Goal: Task Accomplishment & Management: Manage account settings

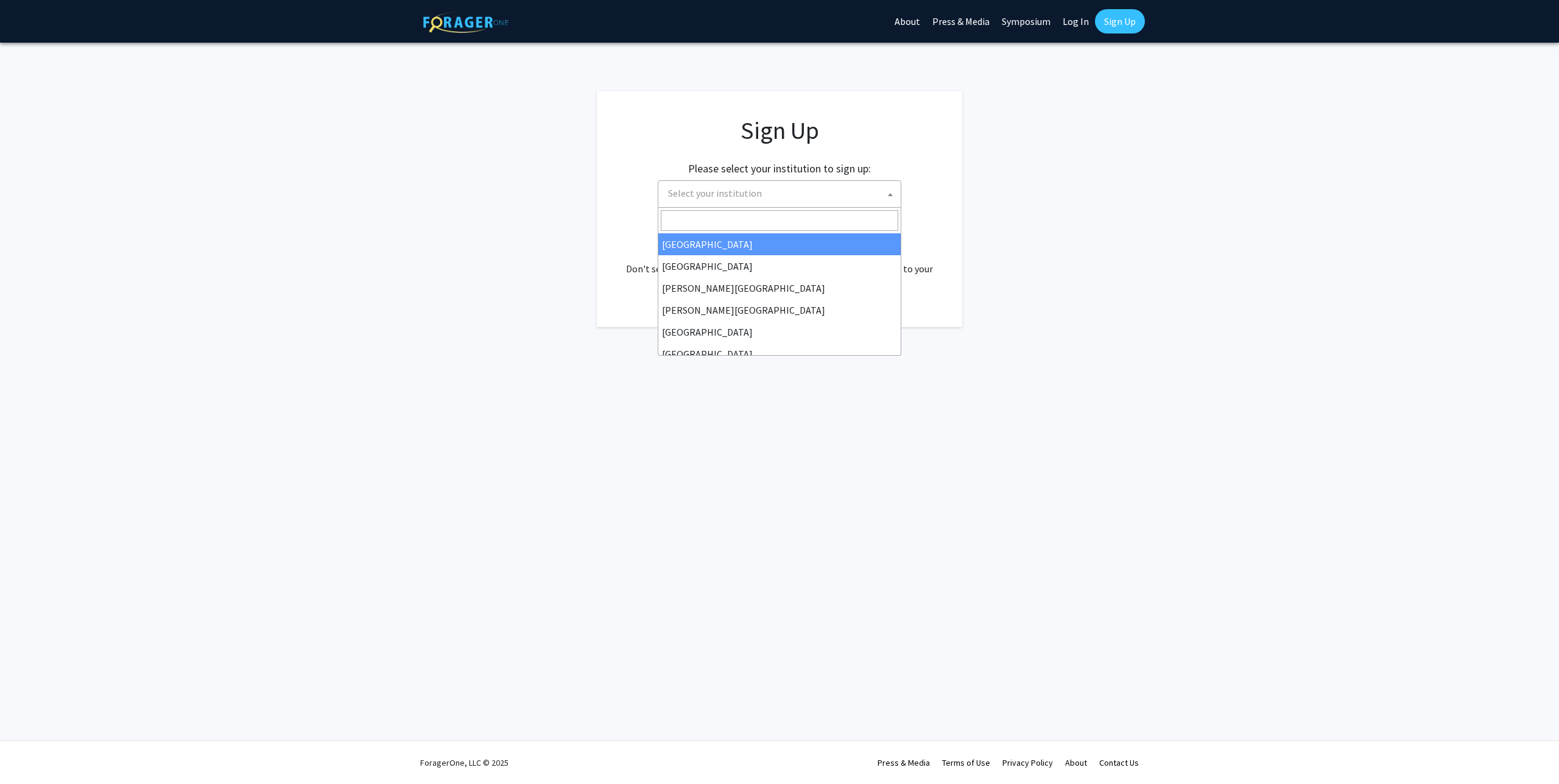
click at [852, 197] on span "Select your institution" at bounding box center [781, 194] width 237 height 25
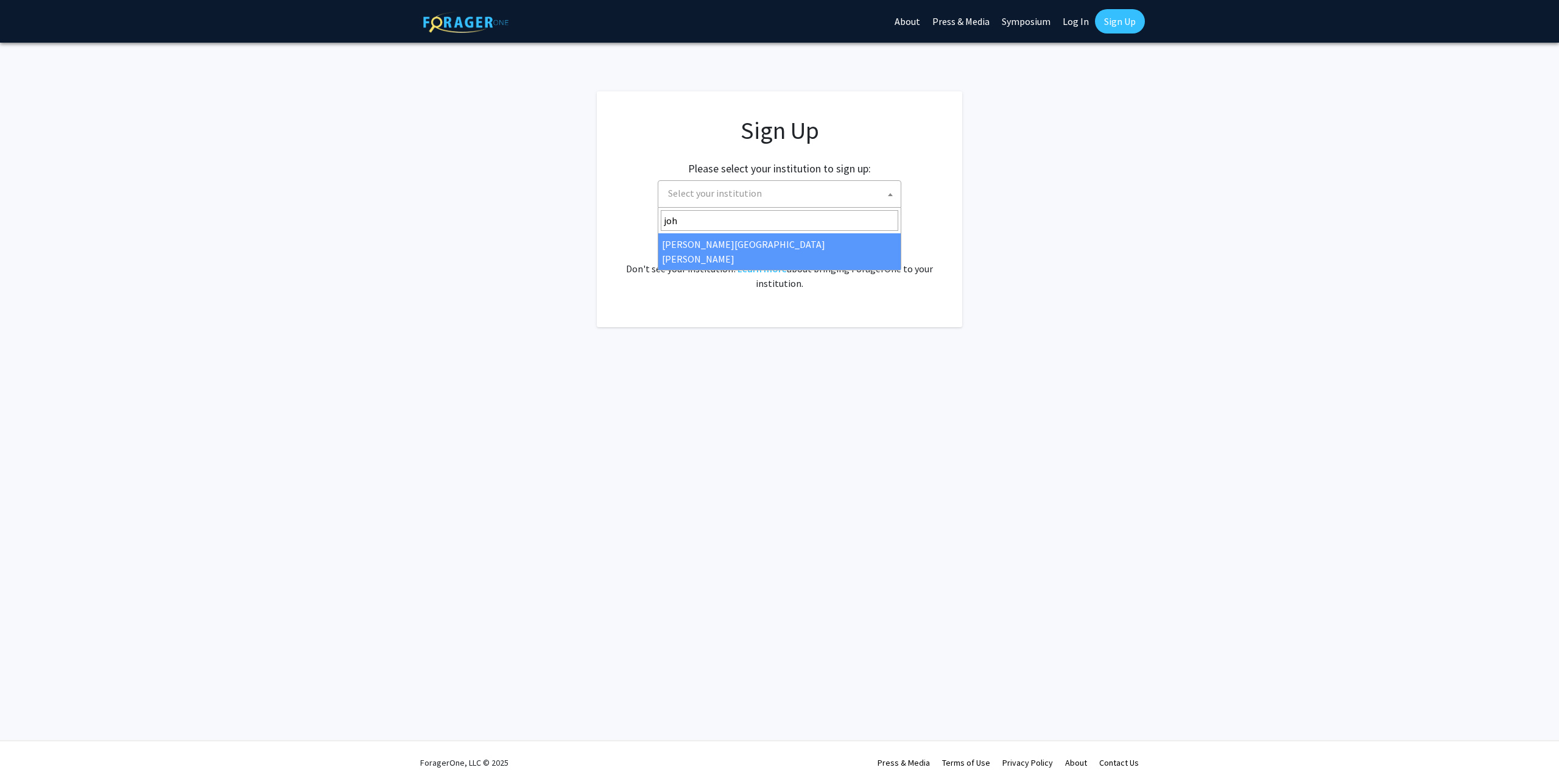
type input "john"
select select "1"
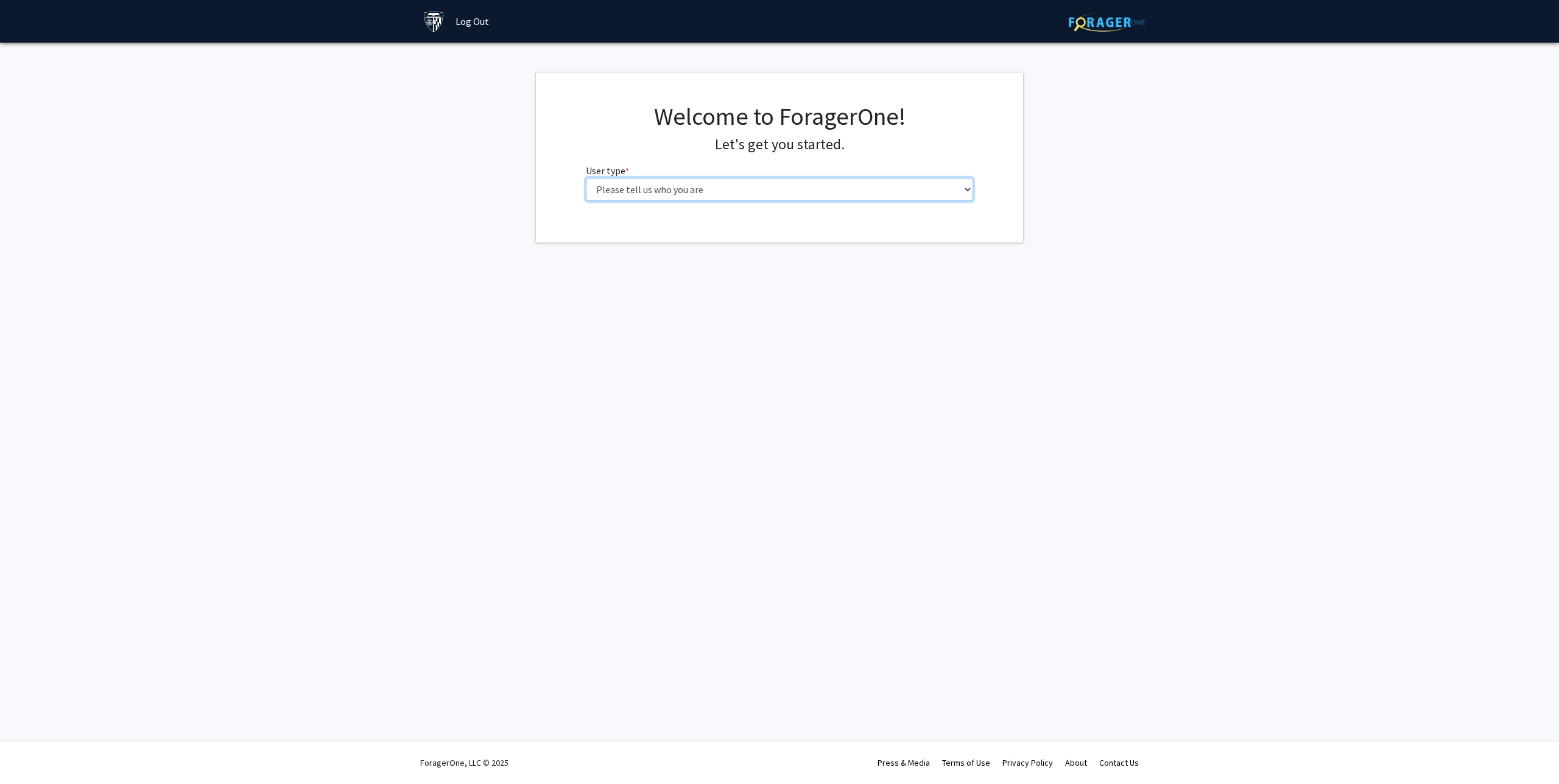
click at [586, 178] on select "Please tell us who you are Undergraduate Student Master's Student Doctoral Cand…" at bounding box center [779, 189] width 388 height 23
select select "2: masters"
click option "Master's Student" at bounding box center [0, 0] width 0 height 0
click at [670, 238] on input "First Name * required" at bounding box center [779, 237] width 388 height 23
type input "n"
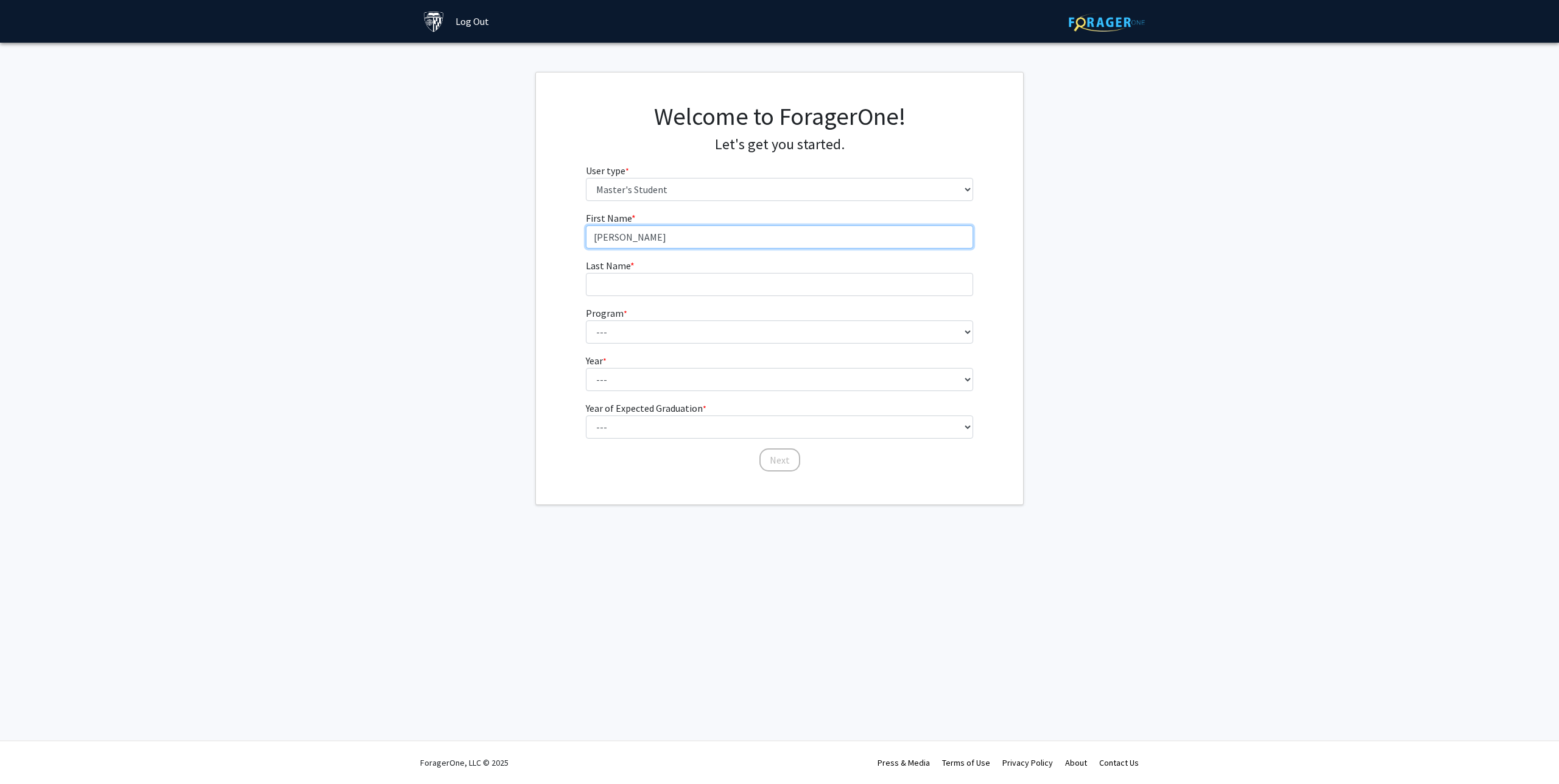
type input "[PERSON_NAME]"
click at [586, 320] on select "--- Anatomy Education Applied and Computational Mathematics Applied Biomedical …" at bounding box center [779, 331] width 388 height 23
select select "39: 28"
click option "Computer Science" at bounding box center [0, 0] width 0 height 0
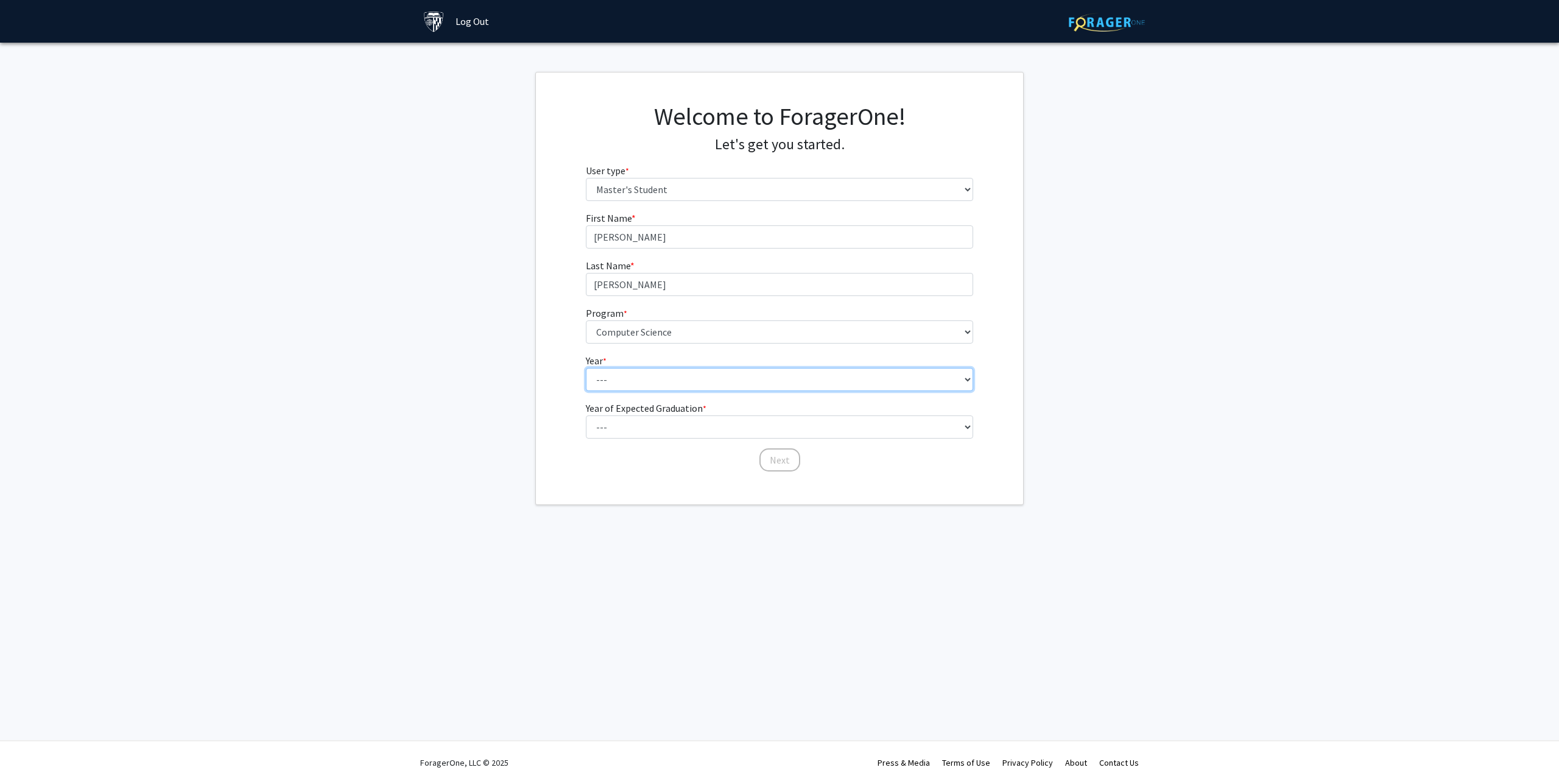
select select "1: first_year"
click option "First Year" at bounding box center [0, 0] width 0 height 0
click at [586, 415] on select "--- 2025 2026 2027 2028 2029 2030 2031 2032 2033 2034" at bounding box center [779, 426] width 388 height 23
click option "2027" at bounding box center [0, 0] width 0 height 0
click at [586, 415] on select "--- 2025 2026 2027 2028 2029 2030 2031 2032 2033 2034" at bounding box center [779, 426] width 388 height 23
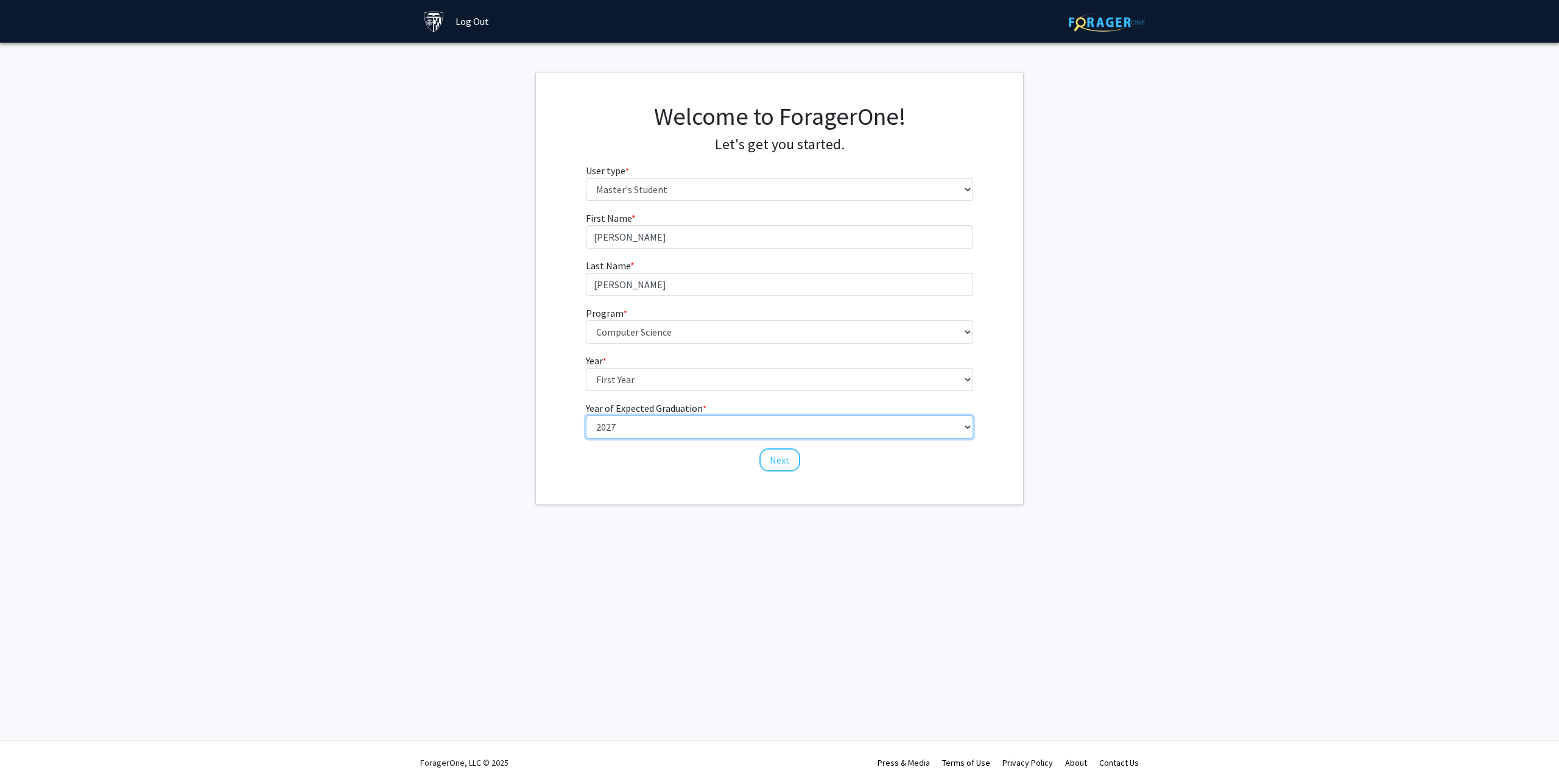
select select "4: 2028"
click option "2028" at bounding box center [0, 0] width 0 height 0
click at [780, 455] on button "Next" at bounding box center [780, 460] width 41 height 23
click at [586, 226] on select "Select an option Peer/student recommendation Faculty/staff recommendation Unive…" at bounding box center [779, 237] width 388 height 23
select select "3: university_website"
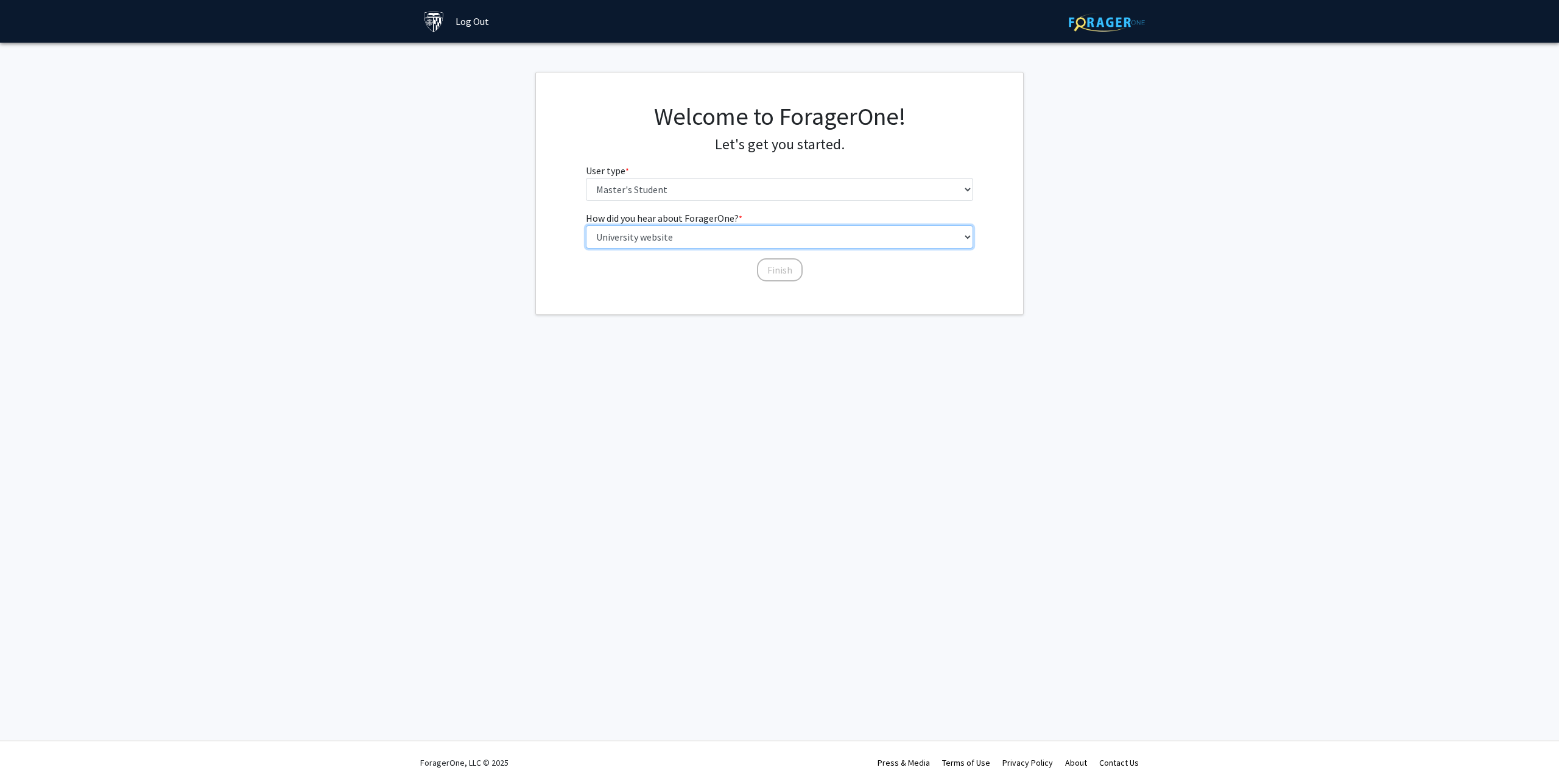
click option "University website" at bounding box center [0, 0] width 0 height 0
click at [786, 274] on button "Finish" at bounding box center [780, 269] width 46 height 23
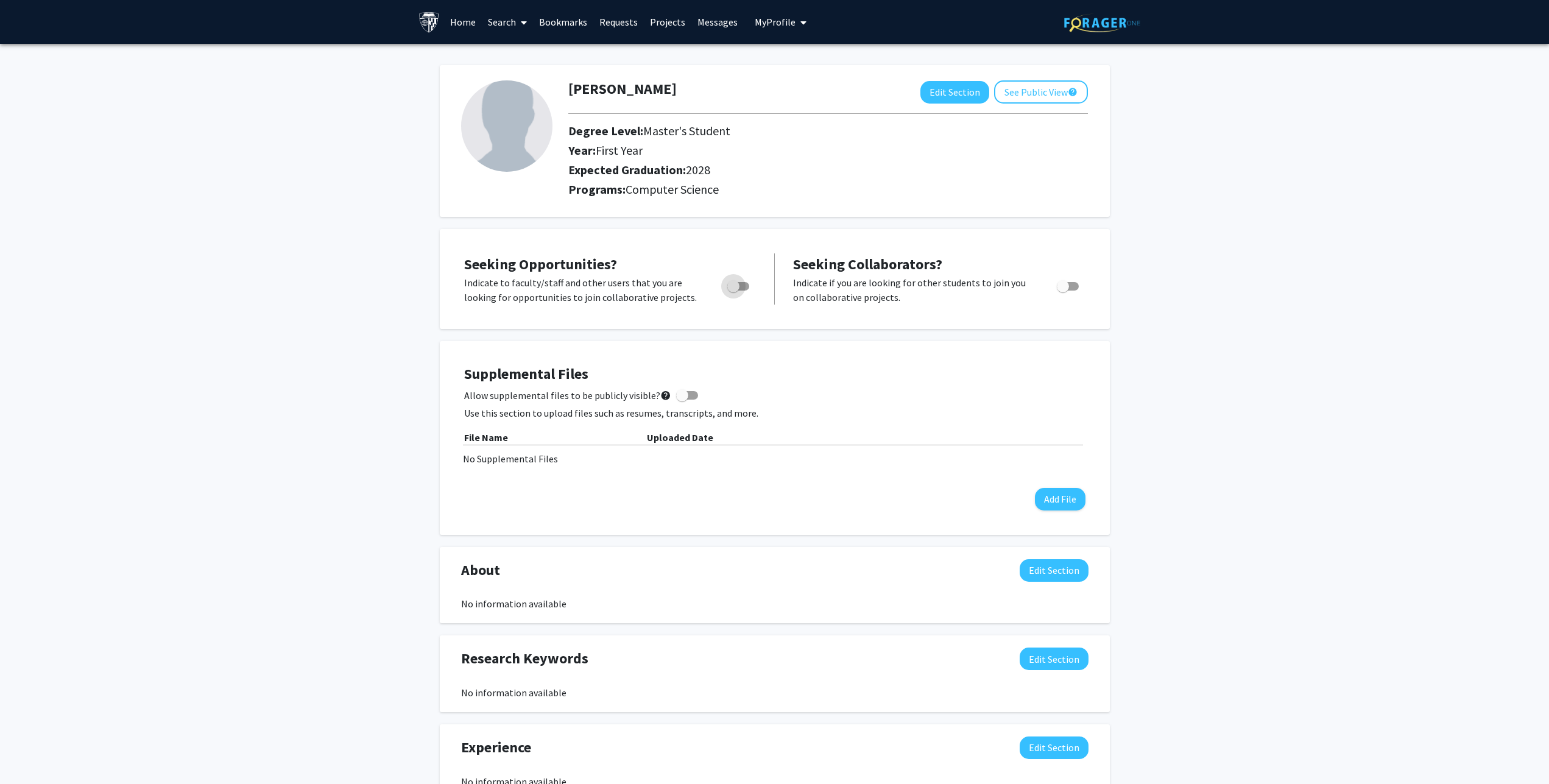
click at [740, 285] on span "Toggle" at bounding box center [738, 286] width 22 height 8
click at [733, 290] on input "Are you actively seeking opportunities?" at bounding box center [733, 290] width 1 height 1
checkbox input "true"
click at [685, 400] on label "Allow supplemental files to be publicly visible? help" at bounding box center [581, 395] width 234 height 15
click at [683, 400] on input "Allow supplemental files to be publicly visible? help" at bounding box center [682, 400] width 1 height 1
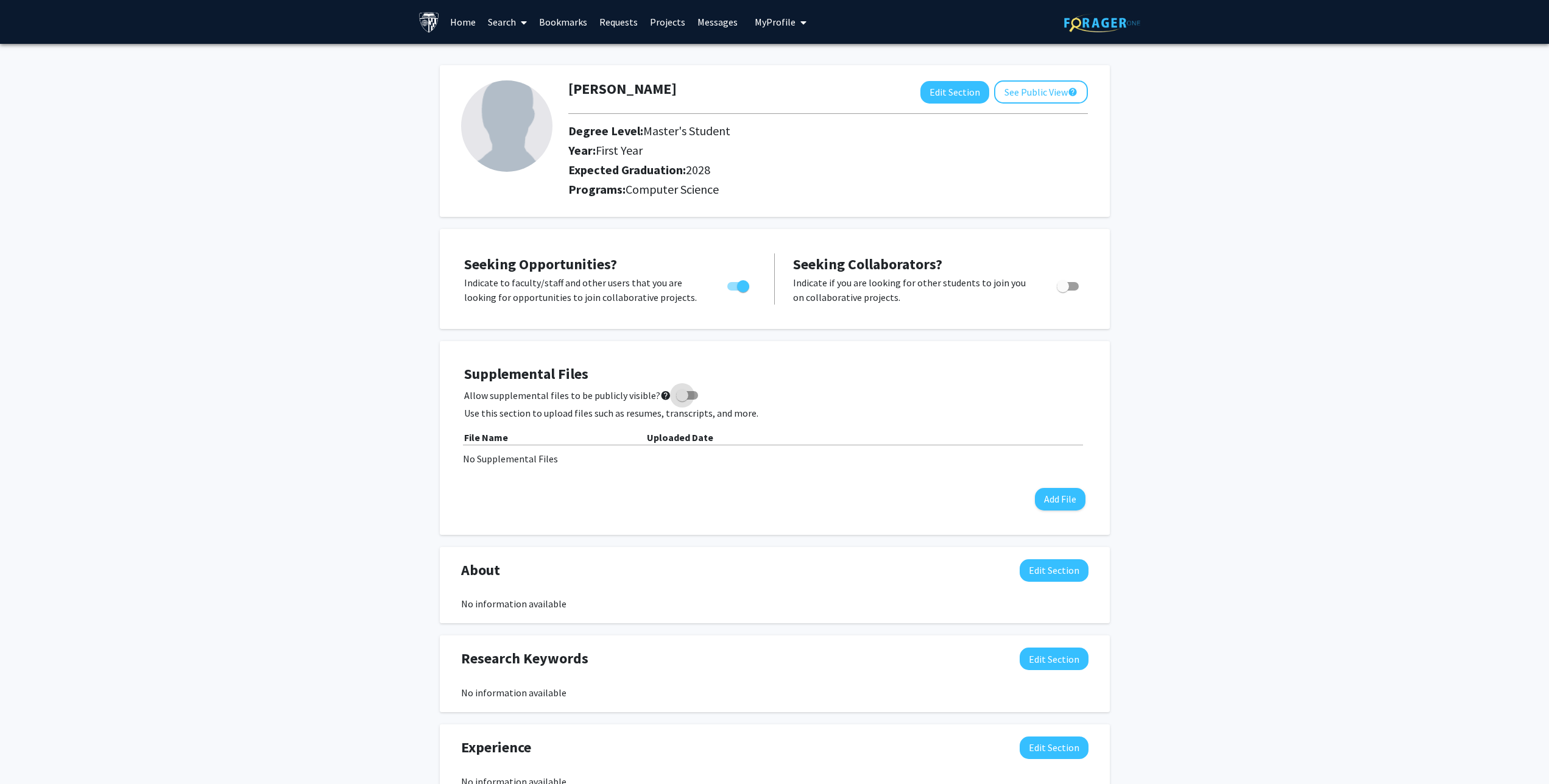
checkbox input "true"
click at [1071, 494] on button "Add File" at bounding box center [1060, 499] width 51 height 22
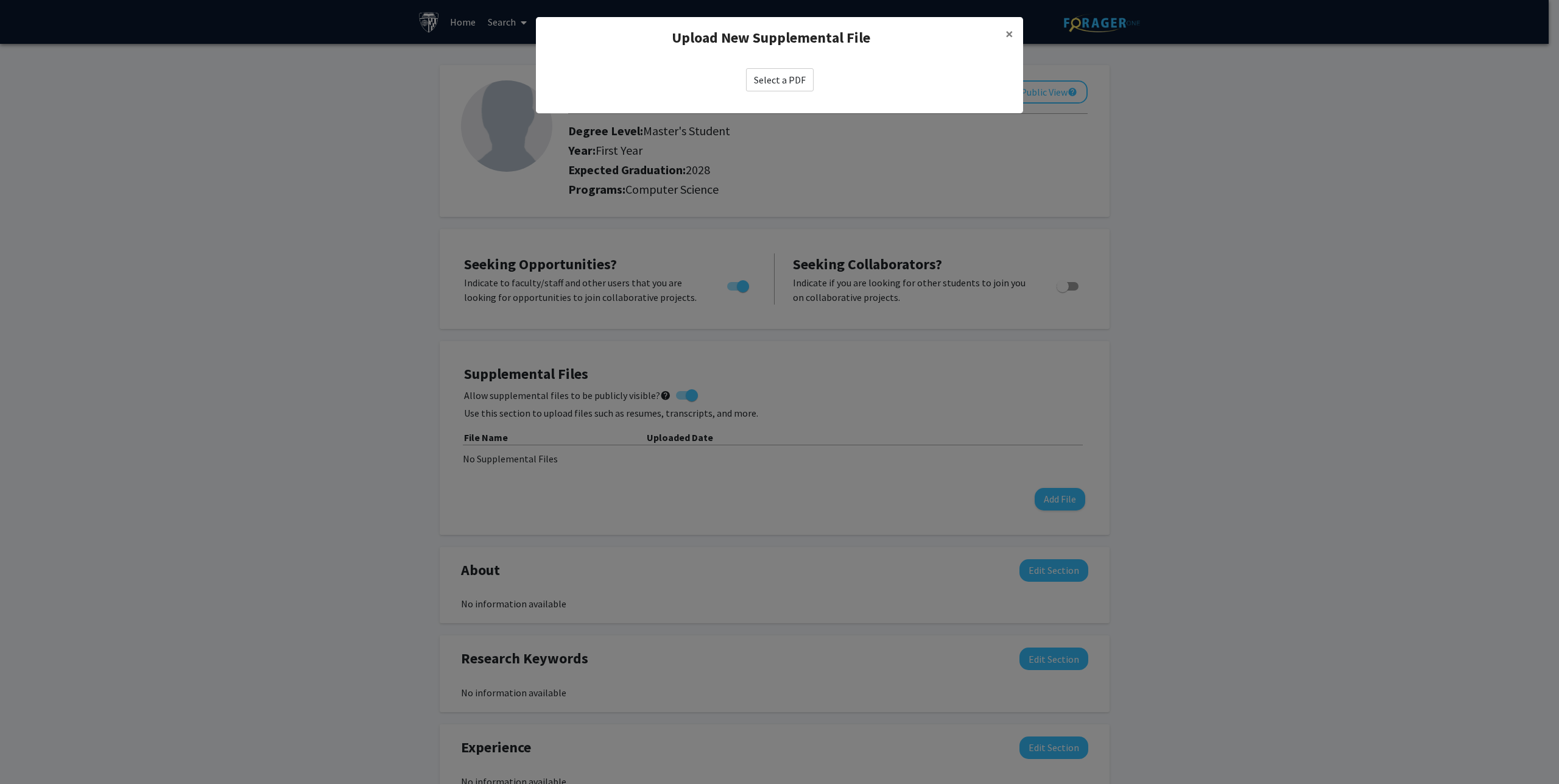
click at [783, 80] on label "Select a PDF" at bounding box center [779, 79] width 68 height 23
click at [0, 0] on input "Select a PDF" at bounding box center [0, 0] width 0 height 0
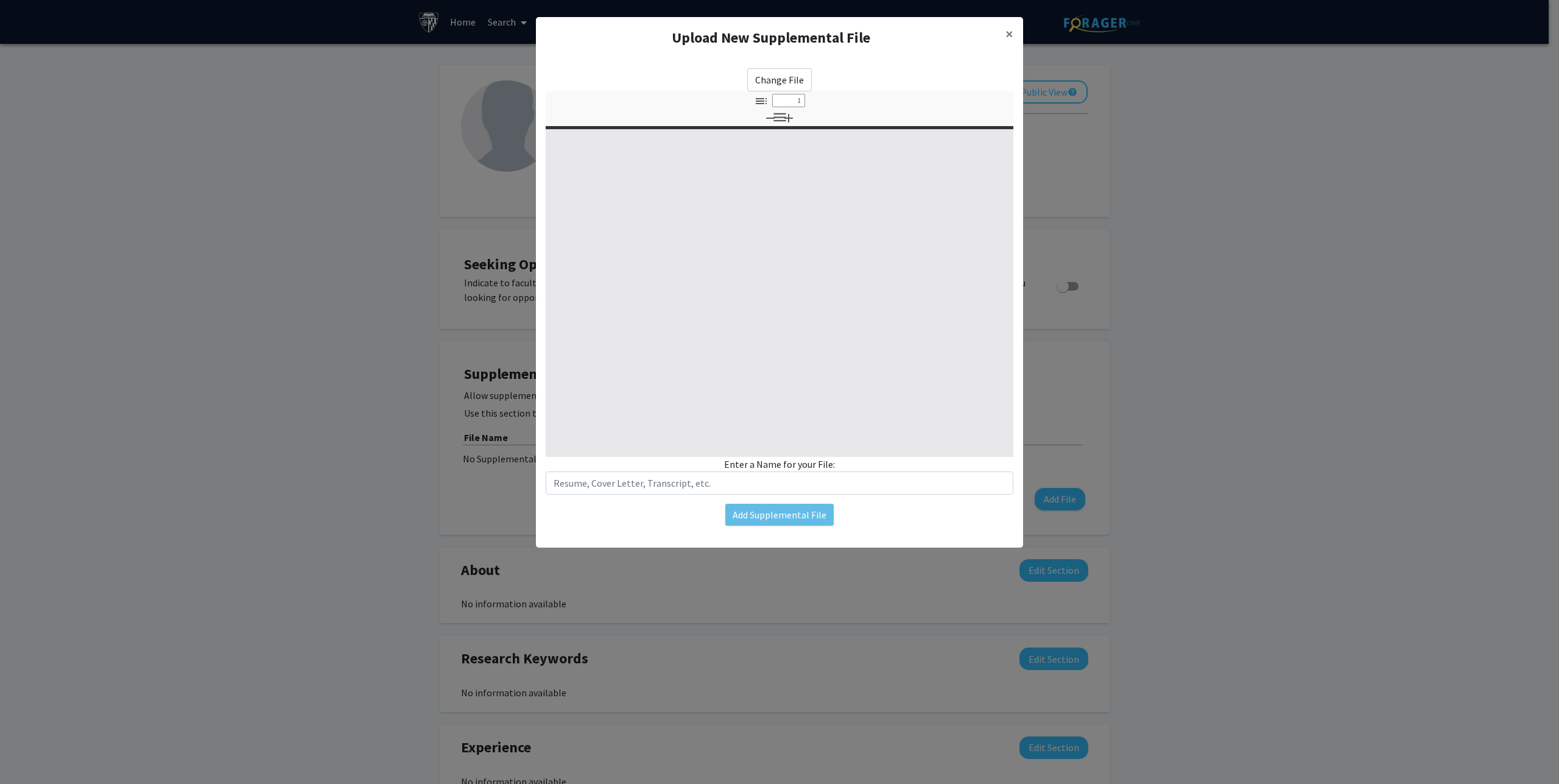
select select "custom"
type input "0"
select select "auto"
type input "1"
select select "auto"
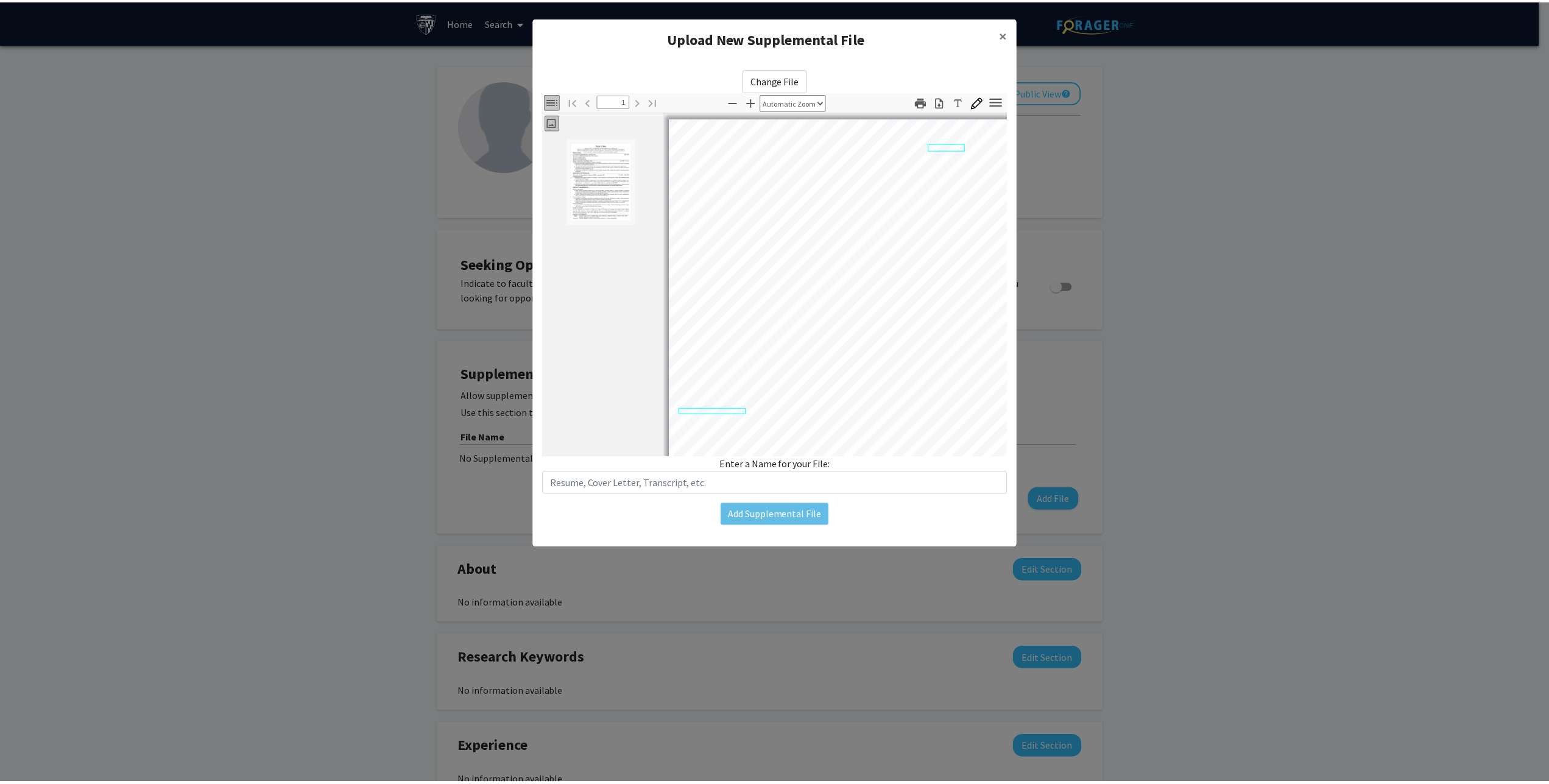
scroll to position [1, 0]
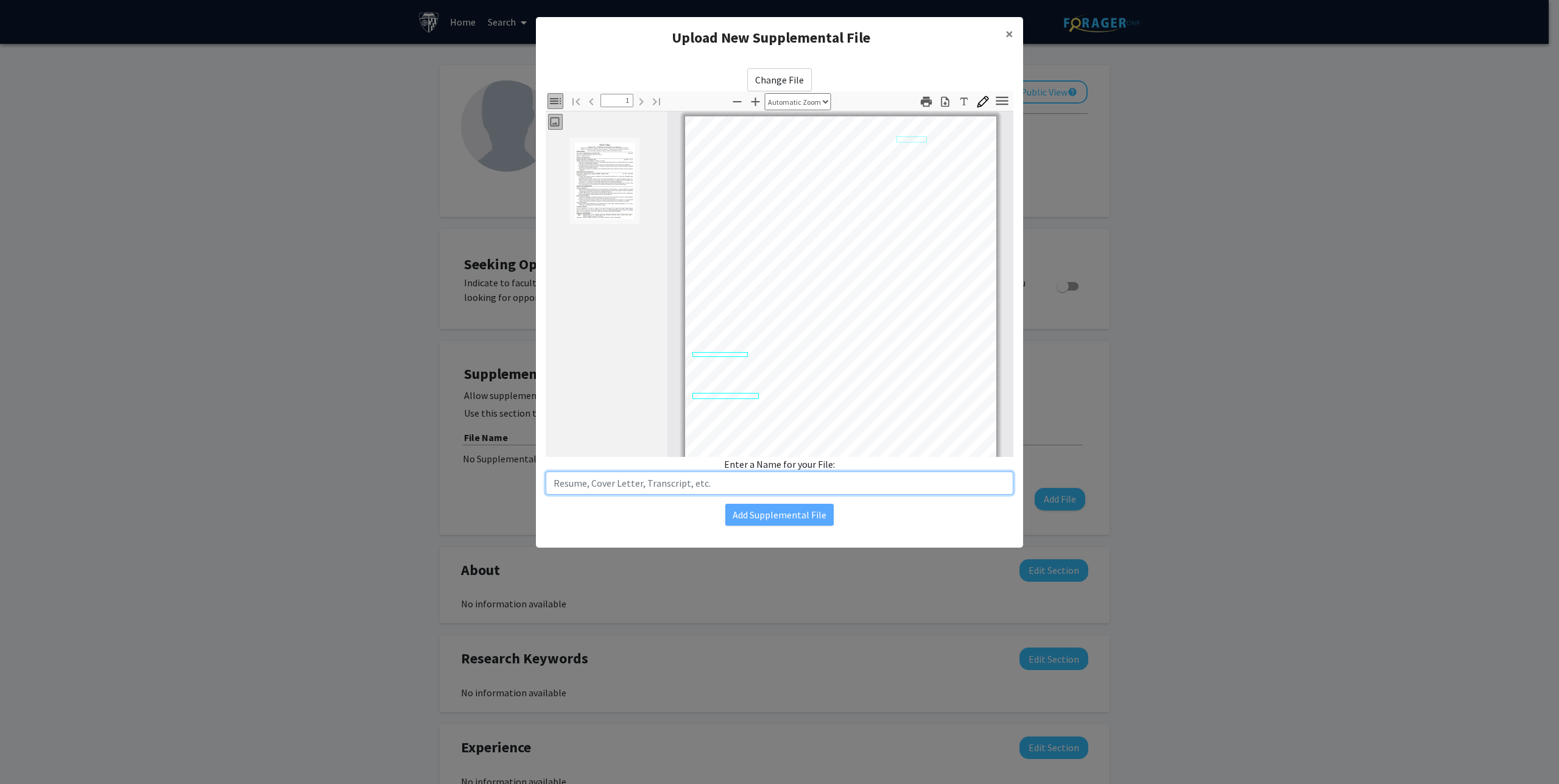
click at [739, 491] on input "text" at bounding box center [780, 483] width 468 height 23
type input "Resume"
click at [774, 515] on button "Add Supplemental File" at bounding box center [780, 514] width 109 height 22
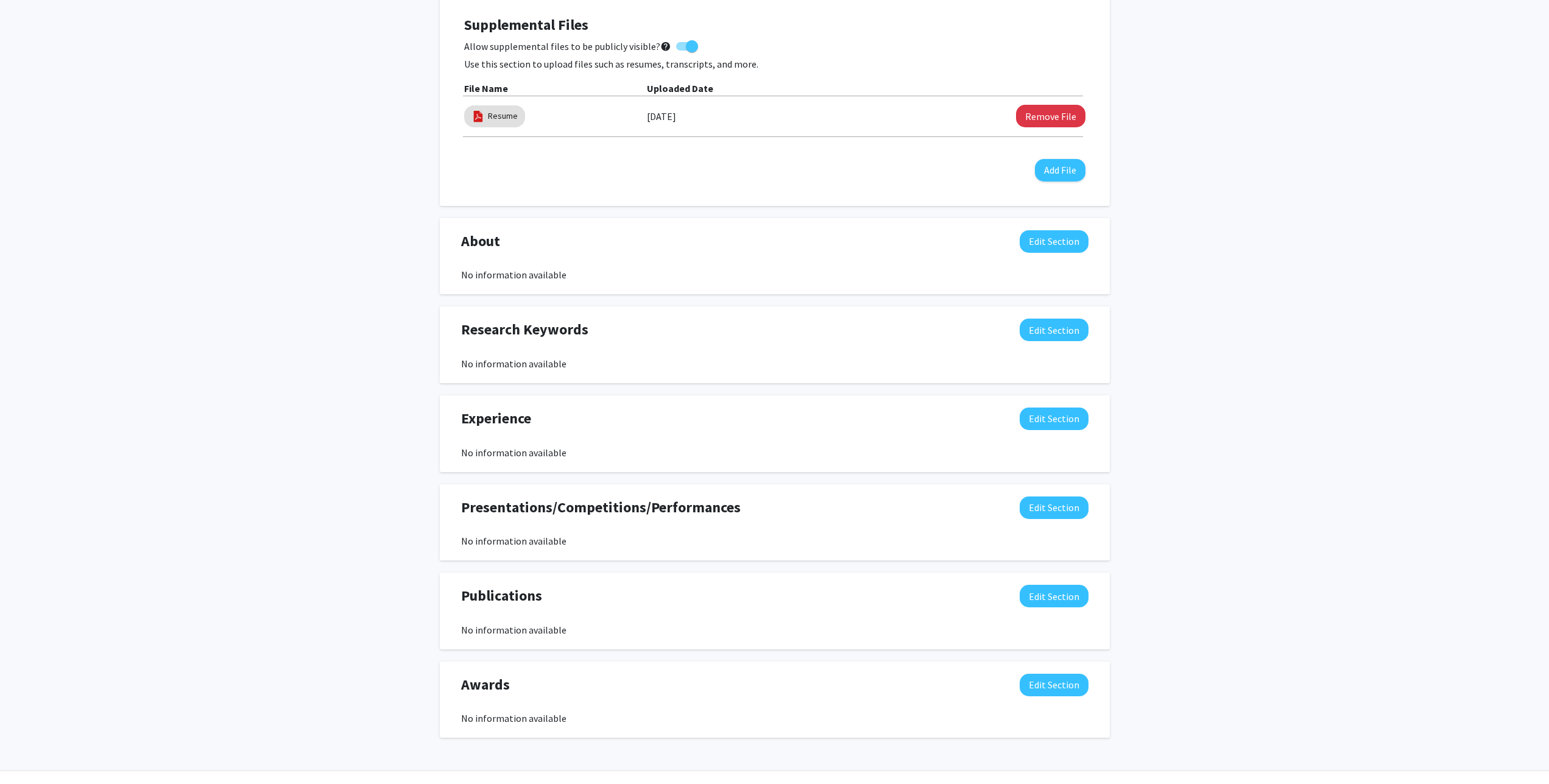
scroll to position [379, 0]
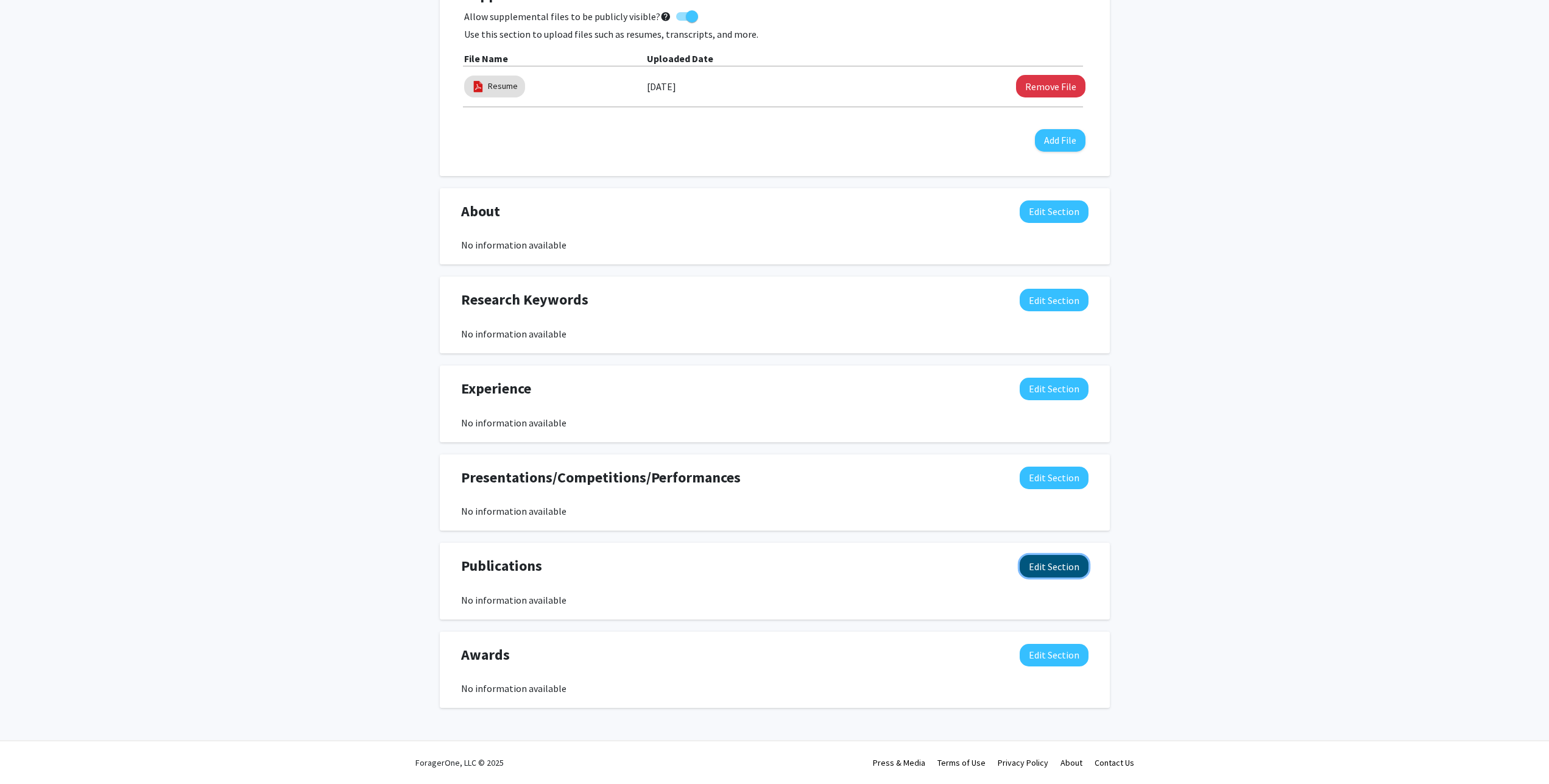
click at [1029, 565] on button "Edit Section" at bounding box center [1054, 566] width 69 height 22
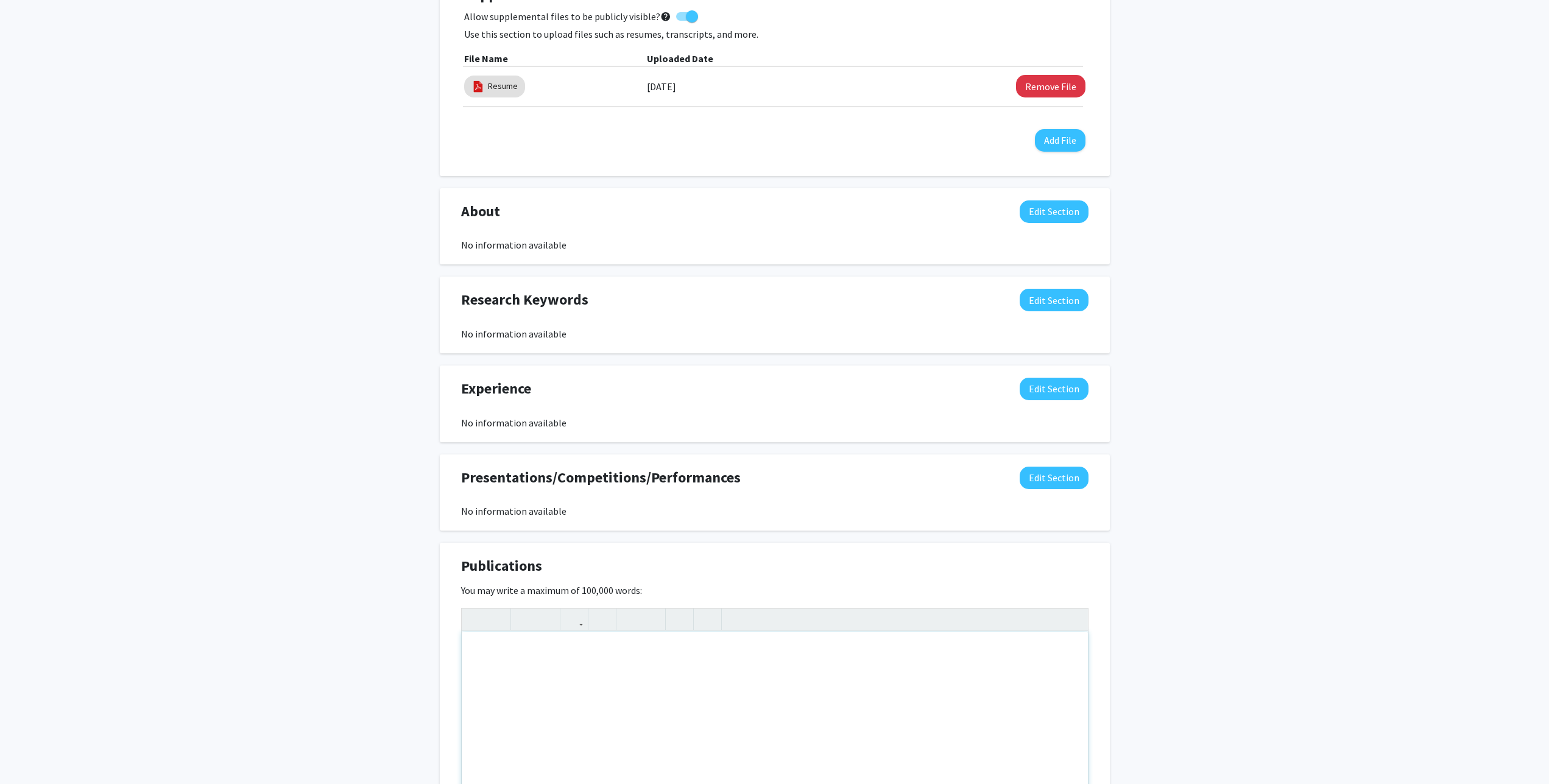
scroll to position [644, 0]
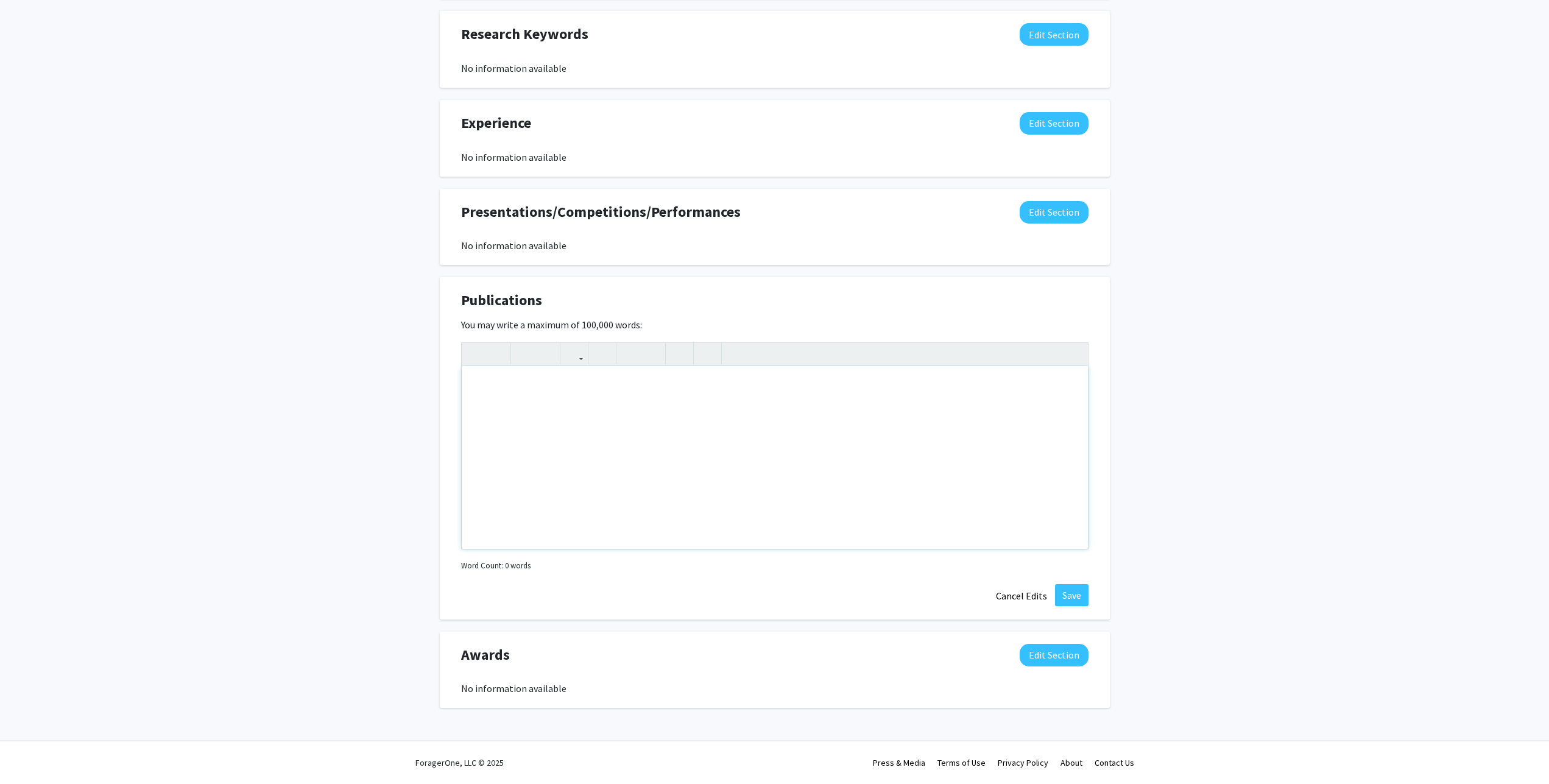
click at [689, 423] on div "Note to users with screen readers: Please deactivate our accessibility plugin f…" at bounding box center [775, 457] width 626 height 182
click at [337, 444] on div "[PERSON_NAME] Edit Section See Public View help Degree Level: Master's Student …" at bounding box center [775, 73] width 1549 height 1347
click at [543, 394] on div "Note to users with screen readers: Please deactivate our accessibility plugin f…" at bounding box center [775, 457] width 626 height 182
paste div "Note to users with screen readers: Please deactivate our accessibility plugin f…"
type textarea "<p>[PERSON_NAME], M., [PERSON_NAME], [PERSON_NAME], [PERSON_NAME], D., [PERSON_…"
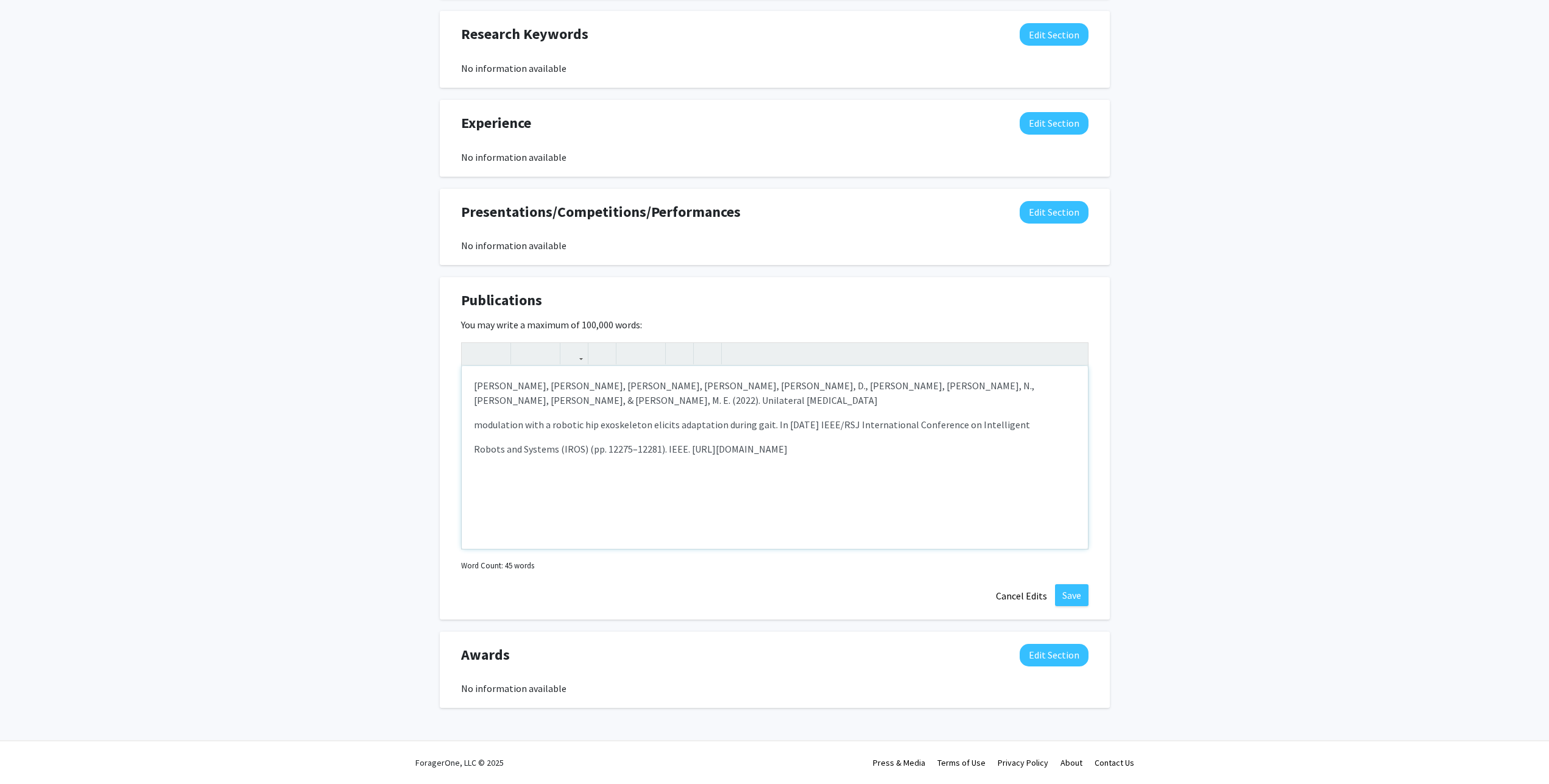
click at [551, 421] on div "[PERSON_NAME], [PERSON_NAME], [PERSON_NAME], [PERSON_NAME], [PERSON_NAME], D., …" at bounding box center [775, 457] width 626 height 182
click at [483, 441] on p "Robots and Systems (IROS) (pp. 12275–12281). IEEE. [URL][DOMAIN_NAME]" at bounding box center [775, 448] width 602 height 15
click at [462, 434] on div "[PERSON_NAME], [PERSON_NAME], [PERSON_NAME], [PERSON_NAME], [PERSON_NAME], D., …" at bounding box center [775, 457] width 626 height 182
drag, startPoint x: 990, startPoint y: 492, endPoint x: 369, endPoint y: 343, distance: 638.6
click at [462, 366] on div "[PERSON_NAME], [PERSON_NAME], [PERSON_NAME], [PERSON_NAME], [PERSON_NAME], D., …" at bounding box center [775, 457] width 626 height 182
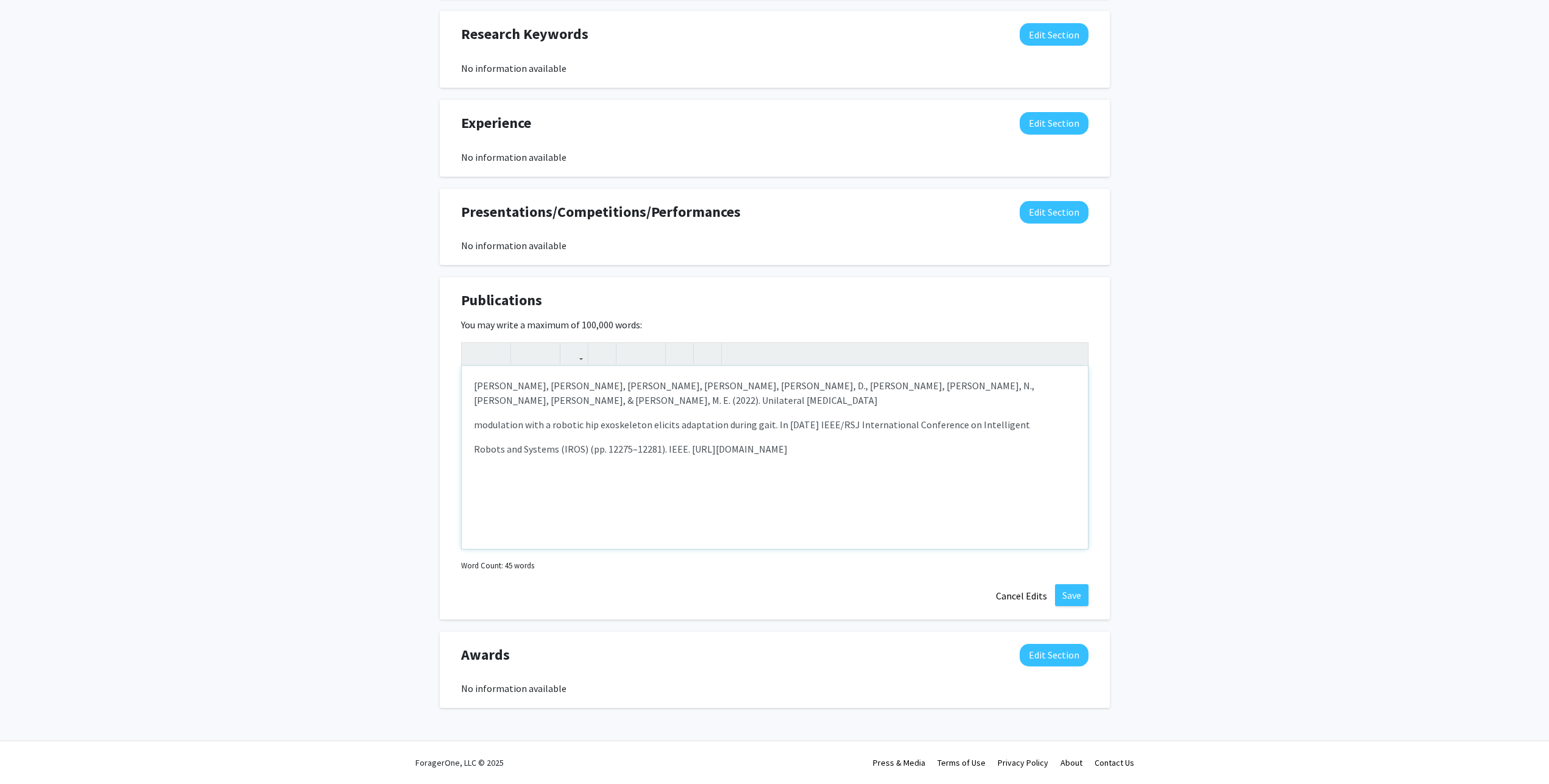
click at [828, 500] on div "[PERSON_NAME], [PERSON_NAME], [PERSON_NAME], [PERSON_NAME], [PERSON_NAME], D., …" at bounding box center [775, 457] width 626 height 182
click at [1077, 588] on button "Save" at bounding box center [1072, 595] width 33 height 22
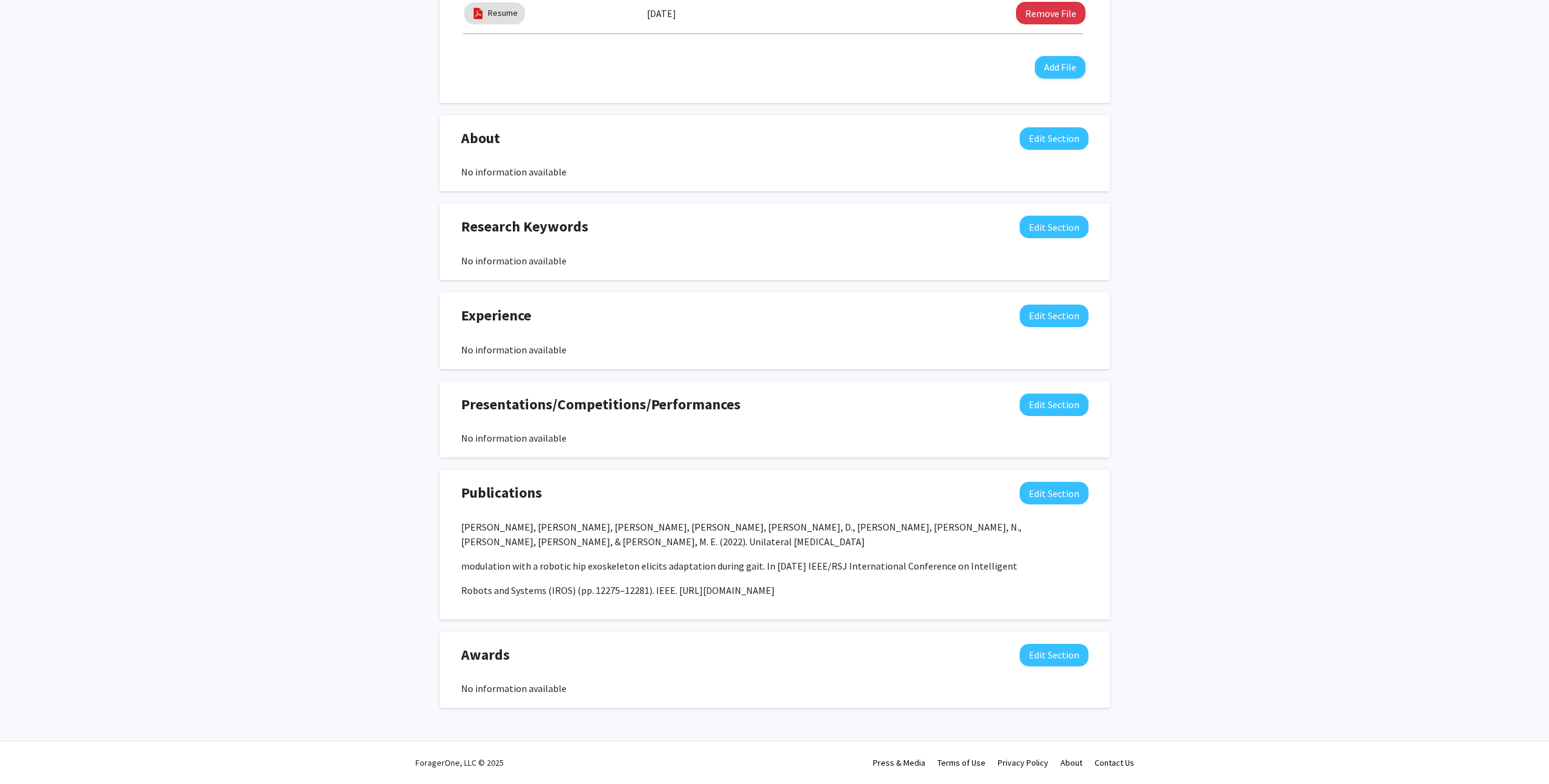
scroll to position [437, 0]
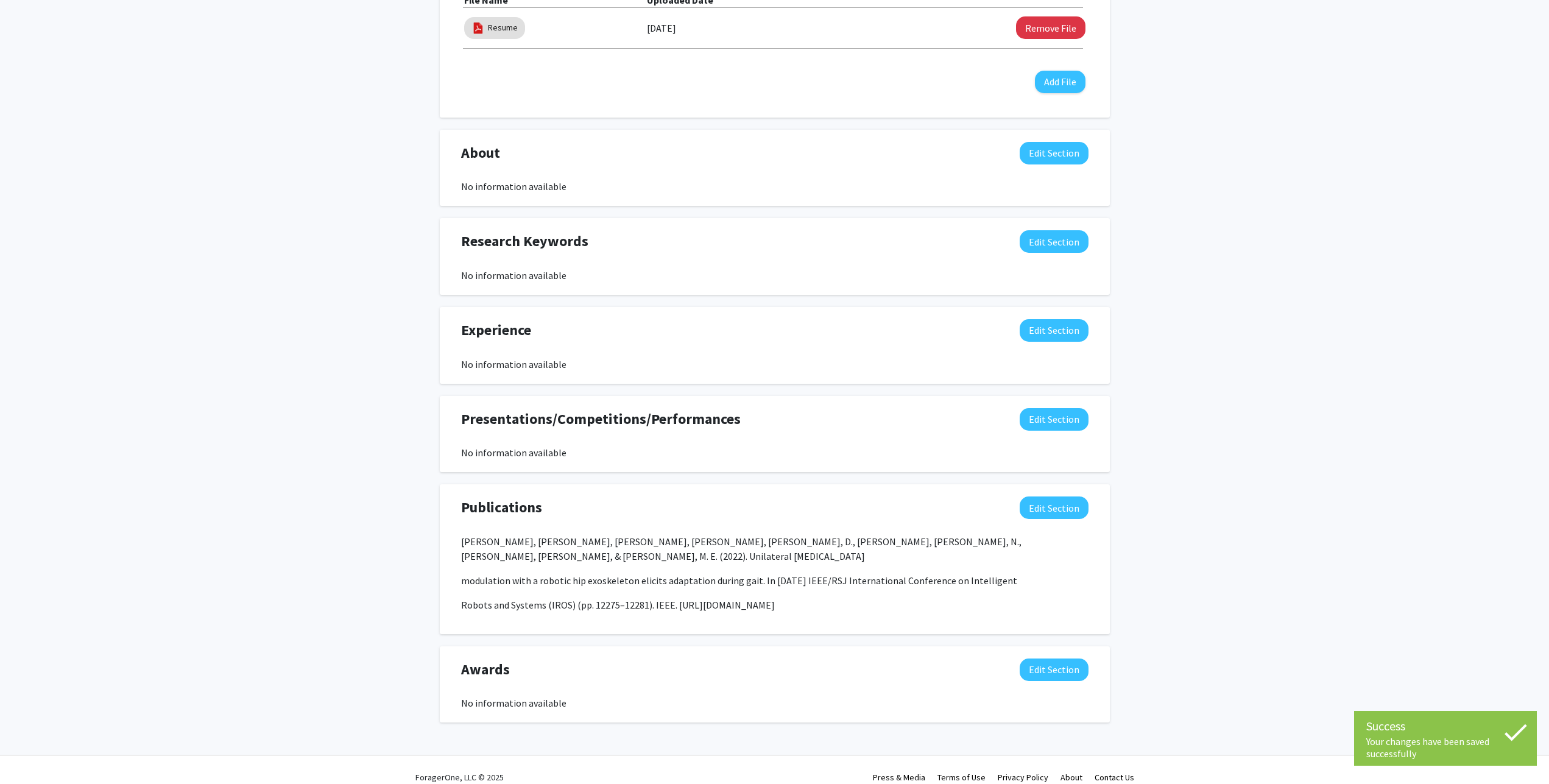
click at [316, 492] on div "[PERSON_NAME] Edit Section See Public View help Degree Level: Master's Student …" at bounding box center [775, 184] width 1549 height 1155
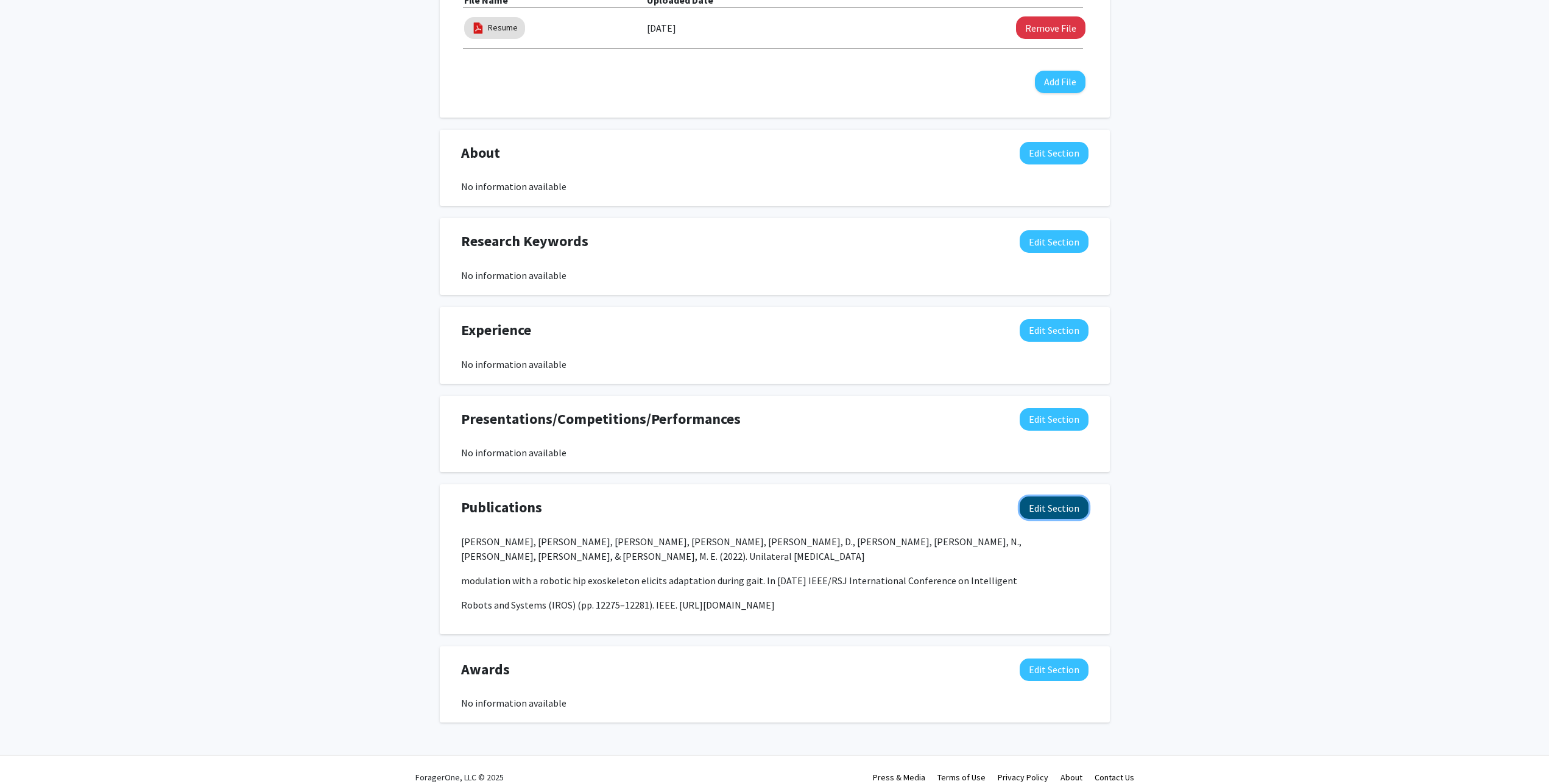
click at [1050, 505] on button "Edit Section" at bounding box center [1054, 508] width 69 height 22
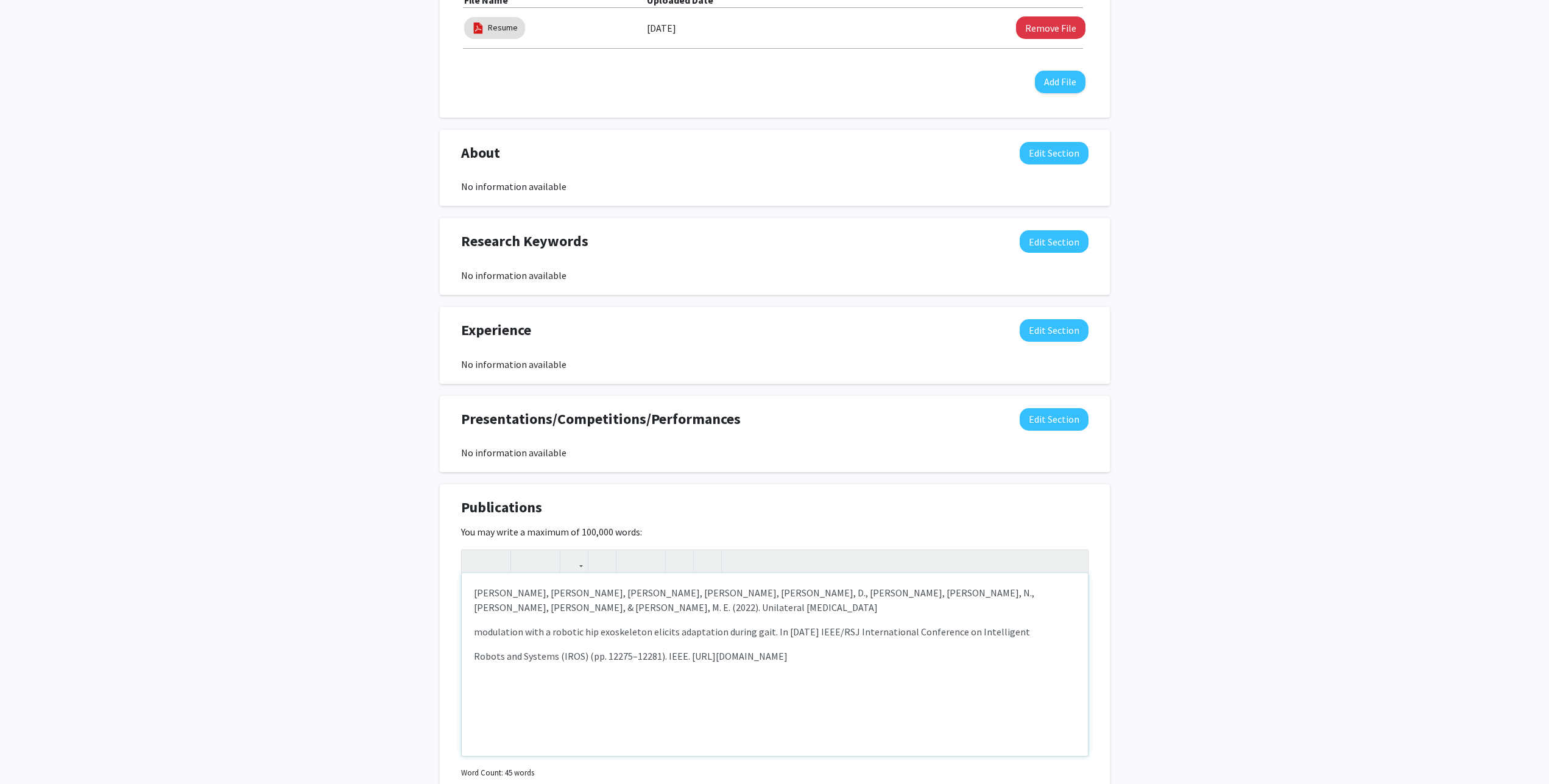
click at [465, 618] on div "[PERSON_NAME], [PERSON_NAME], [PERSON_NAME], [PERSON_NAME], [PERSON_NAME], D., …" at bounding box center [775, 664] width 626 height 182
click at [471, 638] on div "[PERSON_NAME], [PERSON_NAME], [PERSON_NAME], [PERSON_NAME], [PERSON_NAME], D., …" at bounding box center [775, 664] width 626 height 182
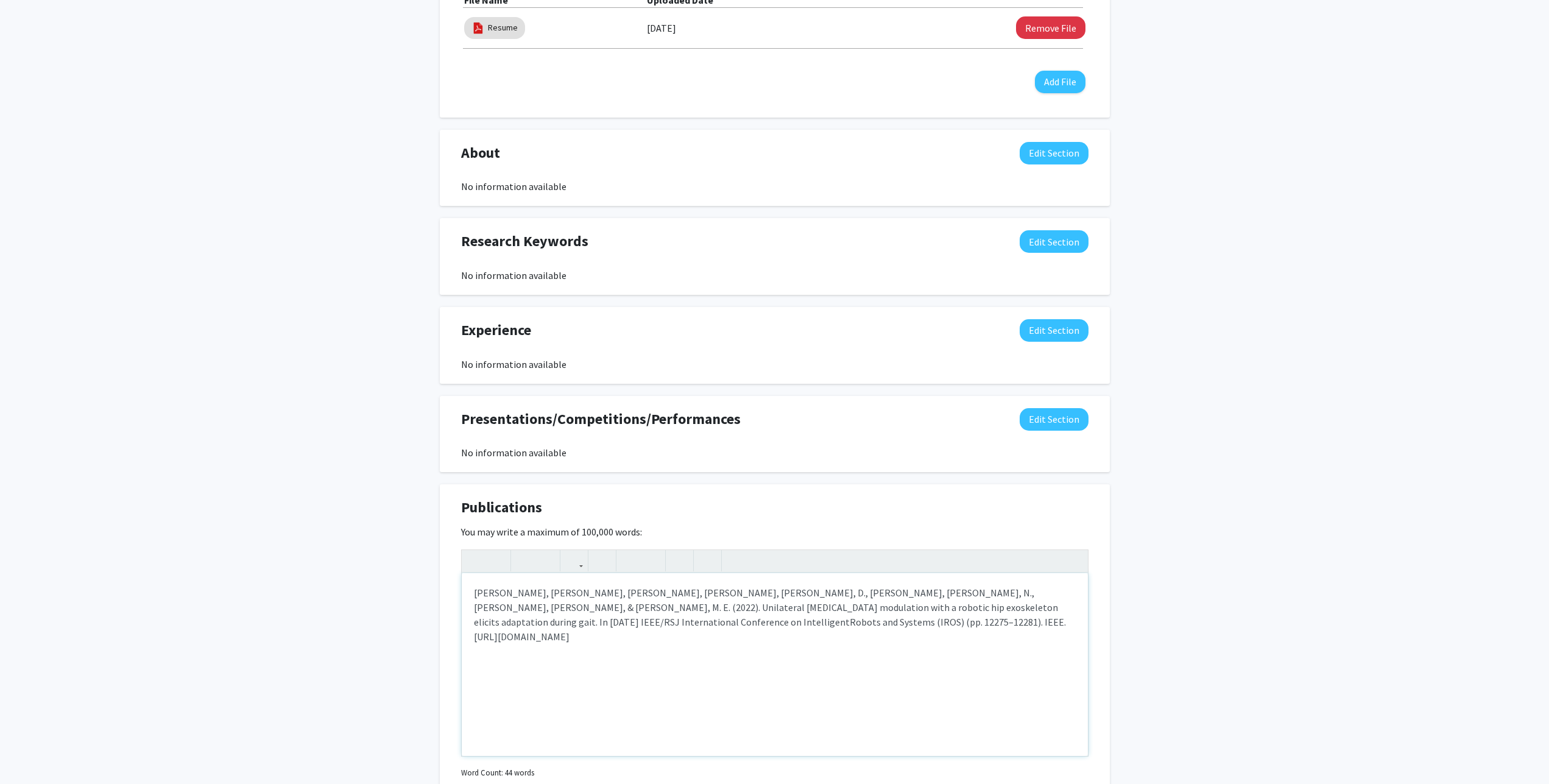
type textarea "<p>[PERSON_NAME], M., [PERSON_NAME], [PERSON_NAME], [PERSON_NAME], D., [PERSON_…"
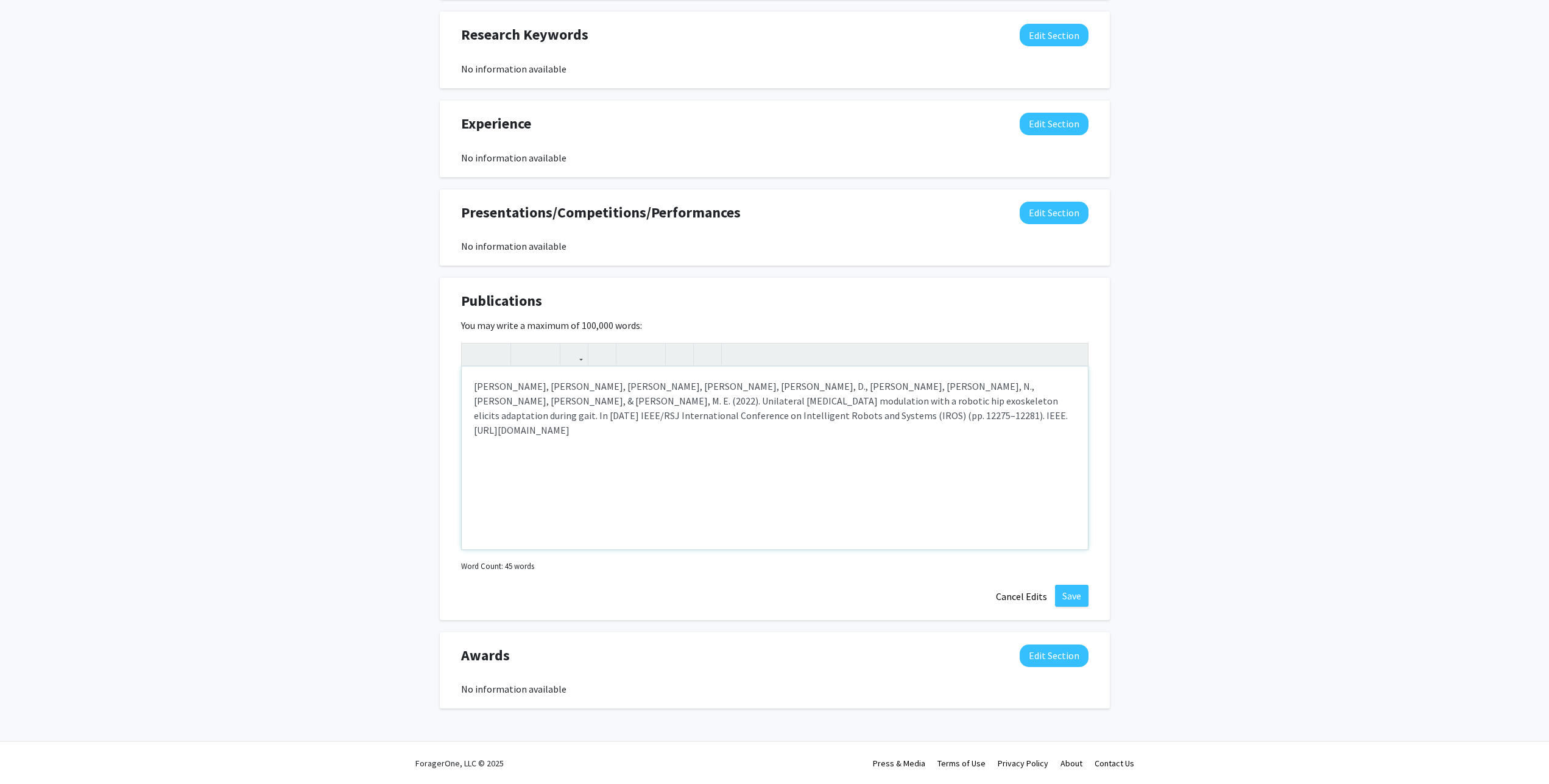
scroll to position [644, 0]
click at [640, 529] on div "[PERSON_NAME], [PERSON_NAME], [PERSON_NAME], [PERSON_NAME], [PERSON_NAME], D., …" at bounding box center [775, 457] width 626 height 182
click at [1080, 602] on button "Save" at bounding box center [1072, 595] width 33 height 22
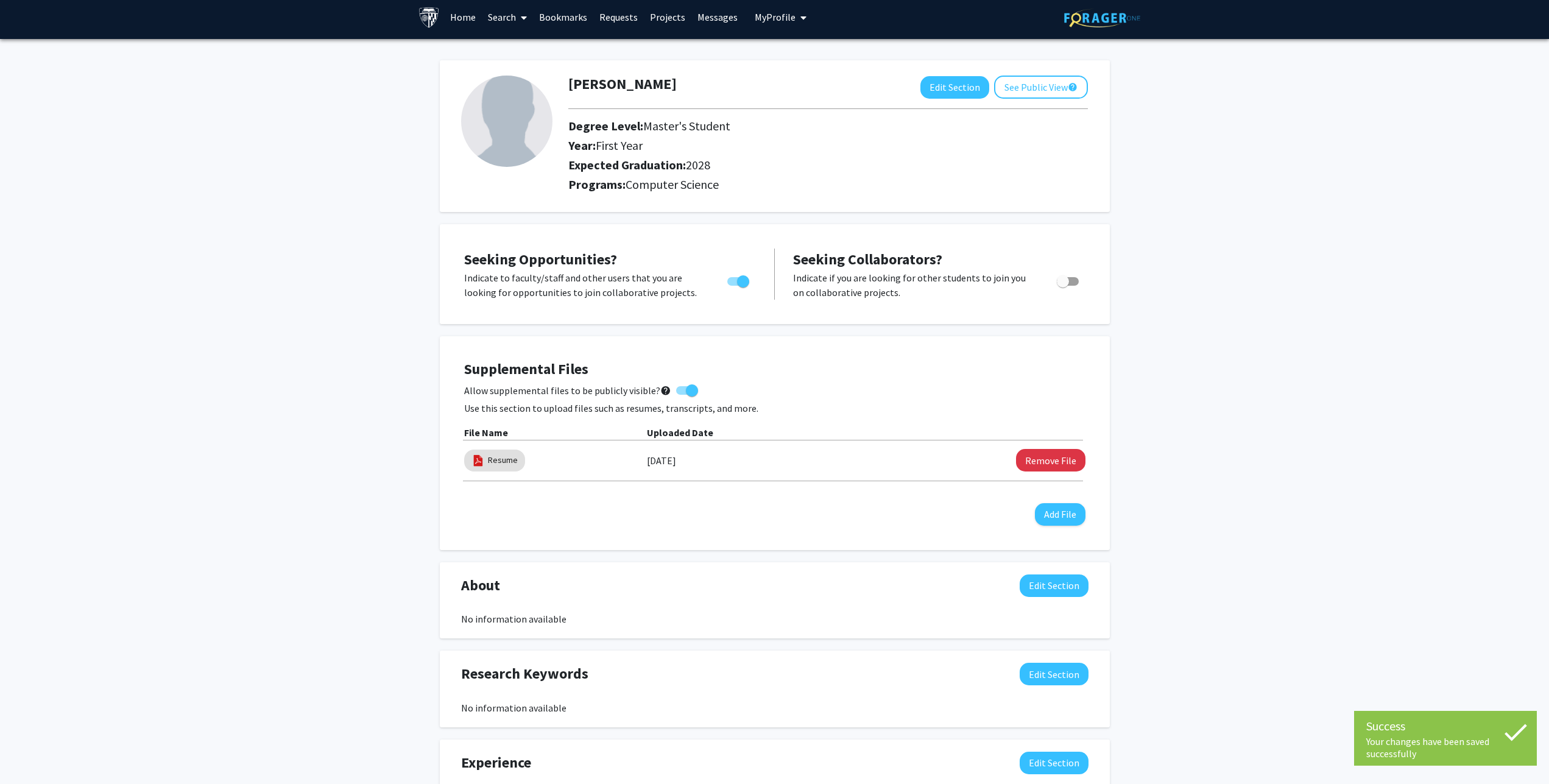
scroll to position [0, 0]
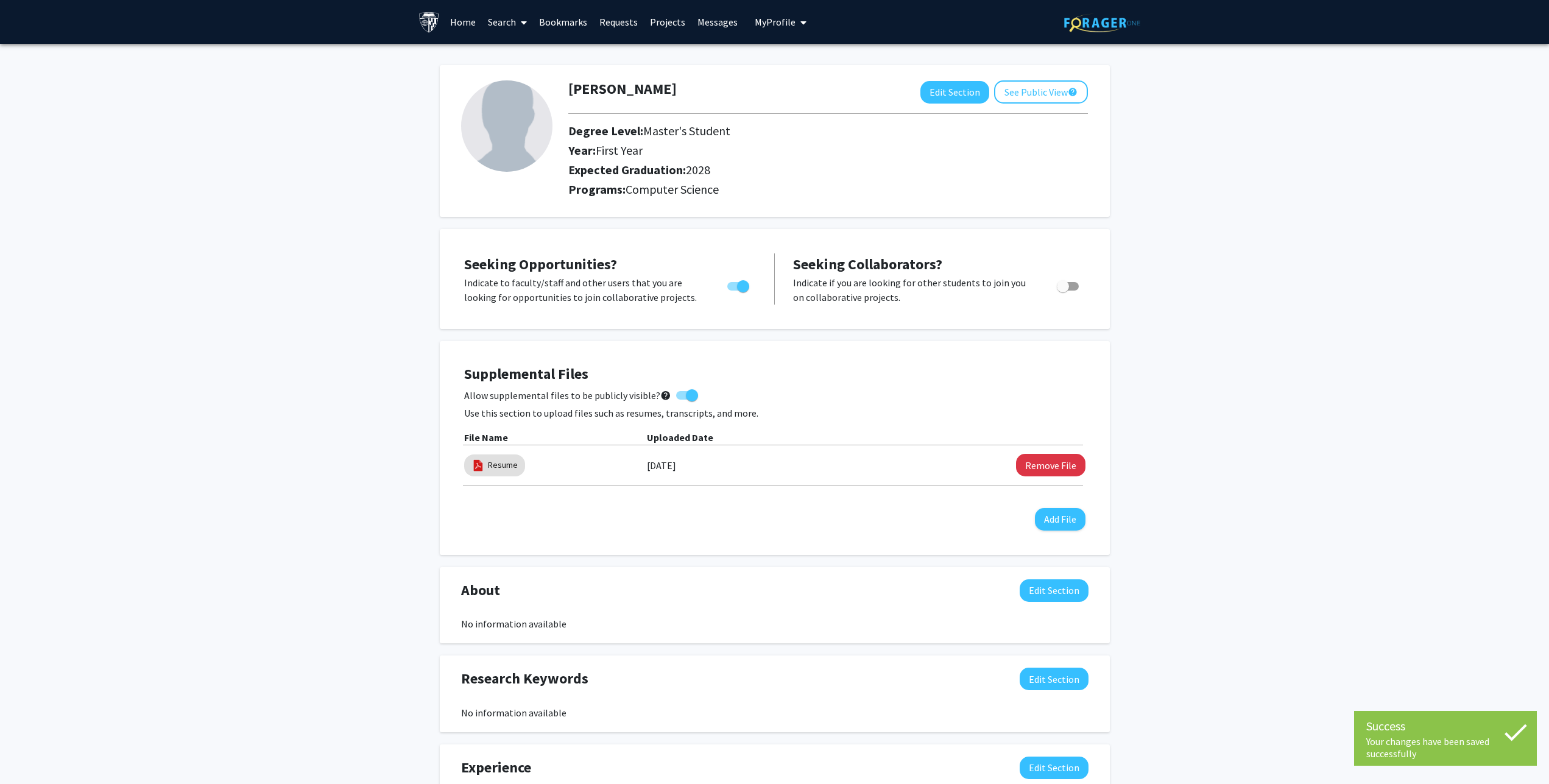
click at [464, 29] on link "Home" at bounding box center [463, 22] width 38 height 42
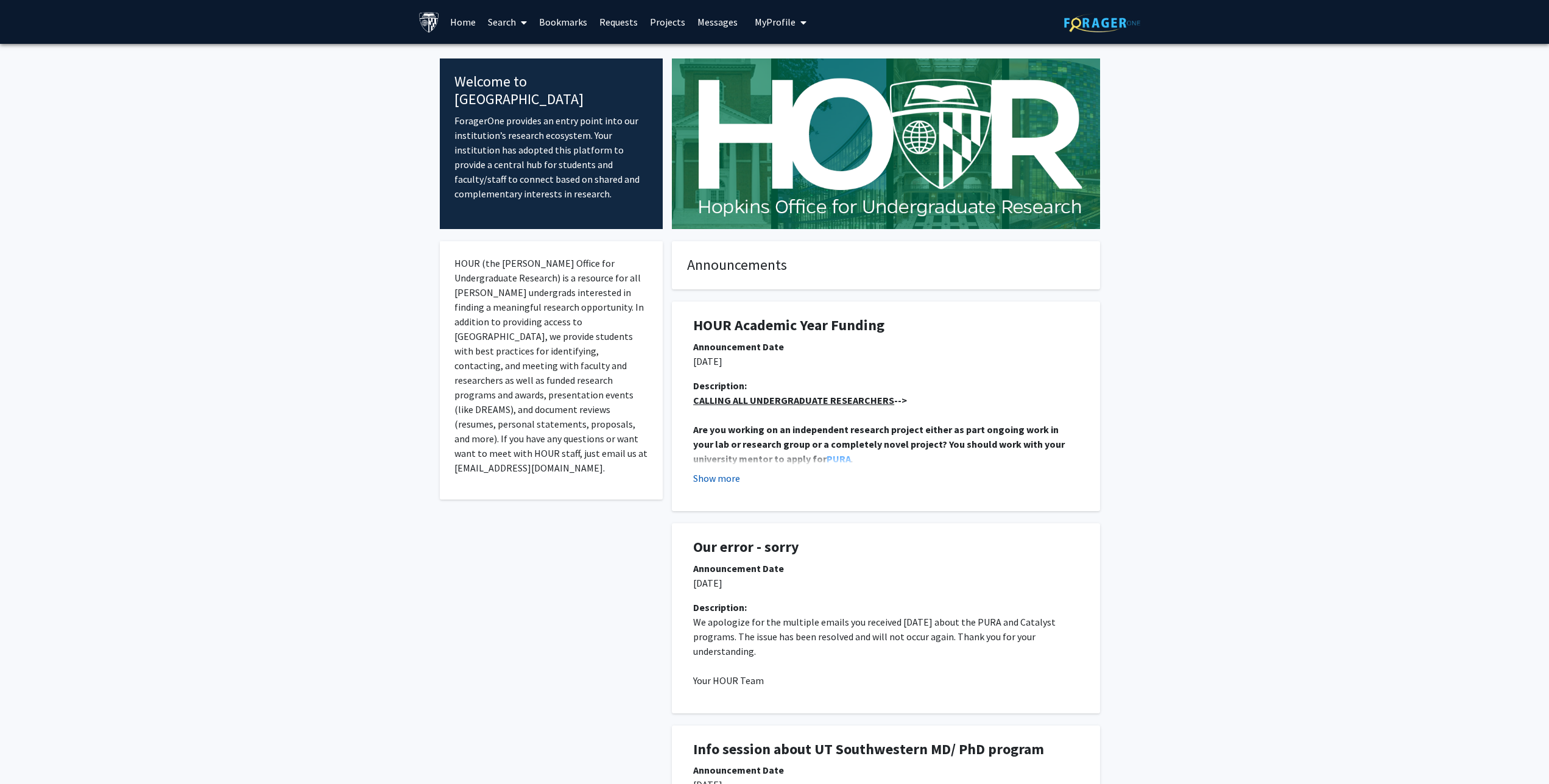
click at [716, 478] on button "Show more" at bounding box center [716, 478] width 47 height 15
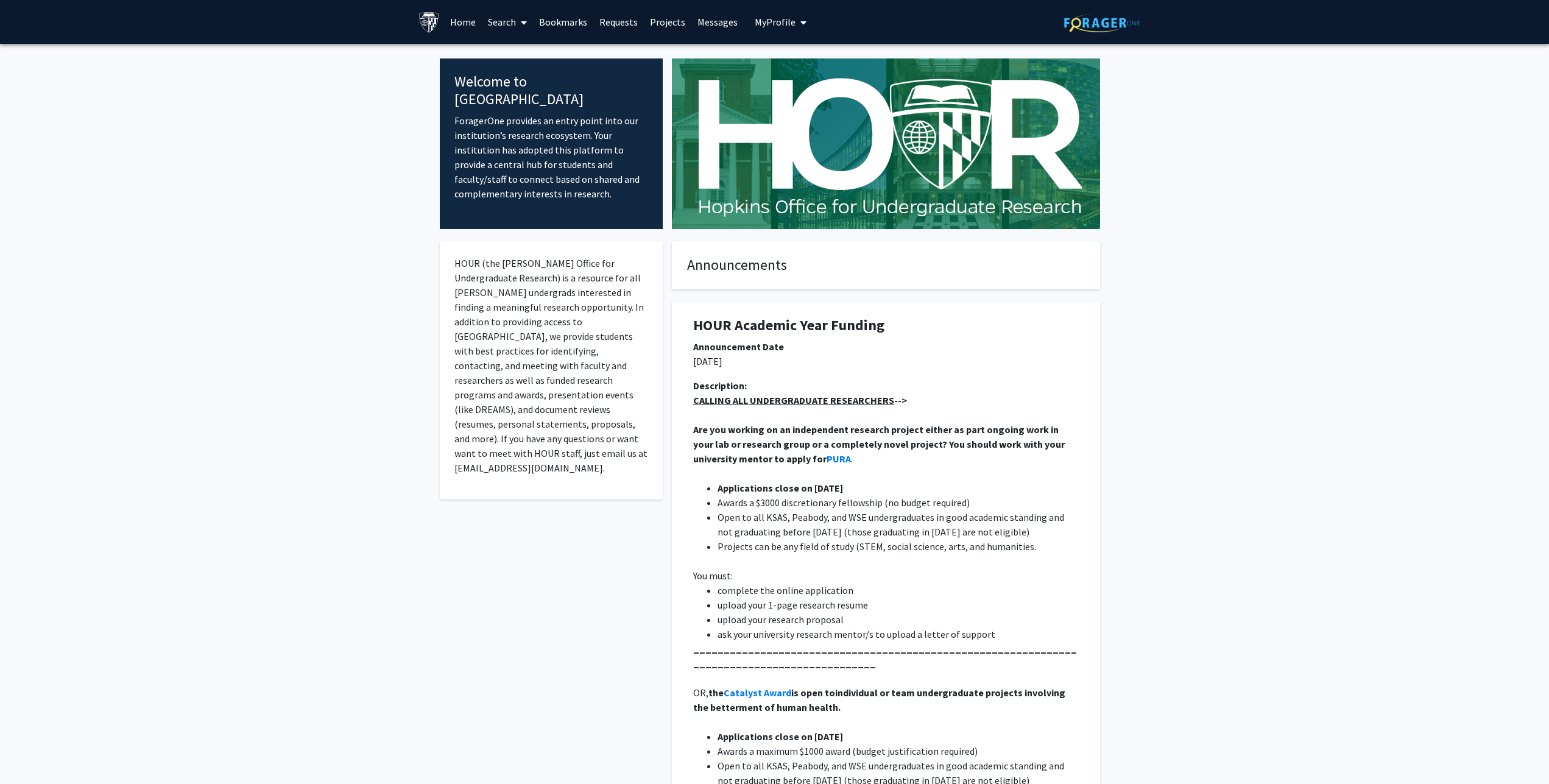
click at [773, 33] on button "My Profile" at bounding box center [780, 22] width 59 height 44
click at [797, 93] on link "Account Settings" at bounding box center [818, 94] width 109 height 15
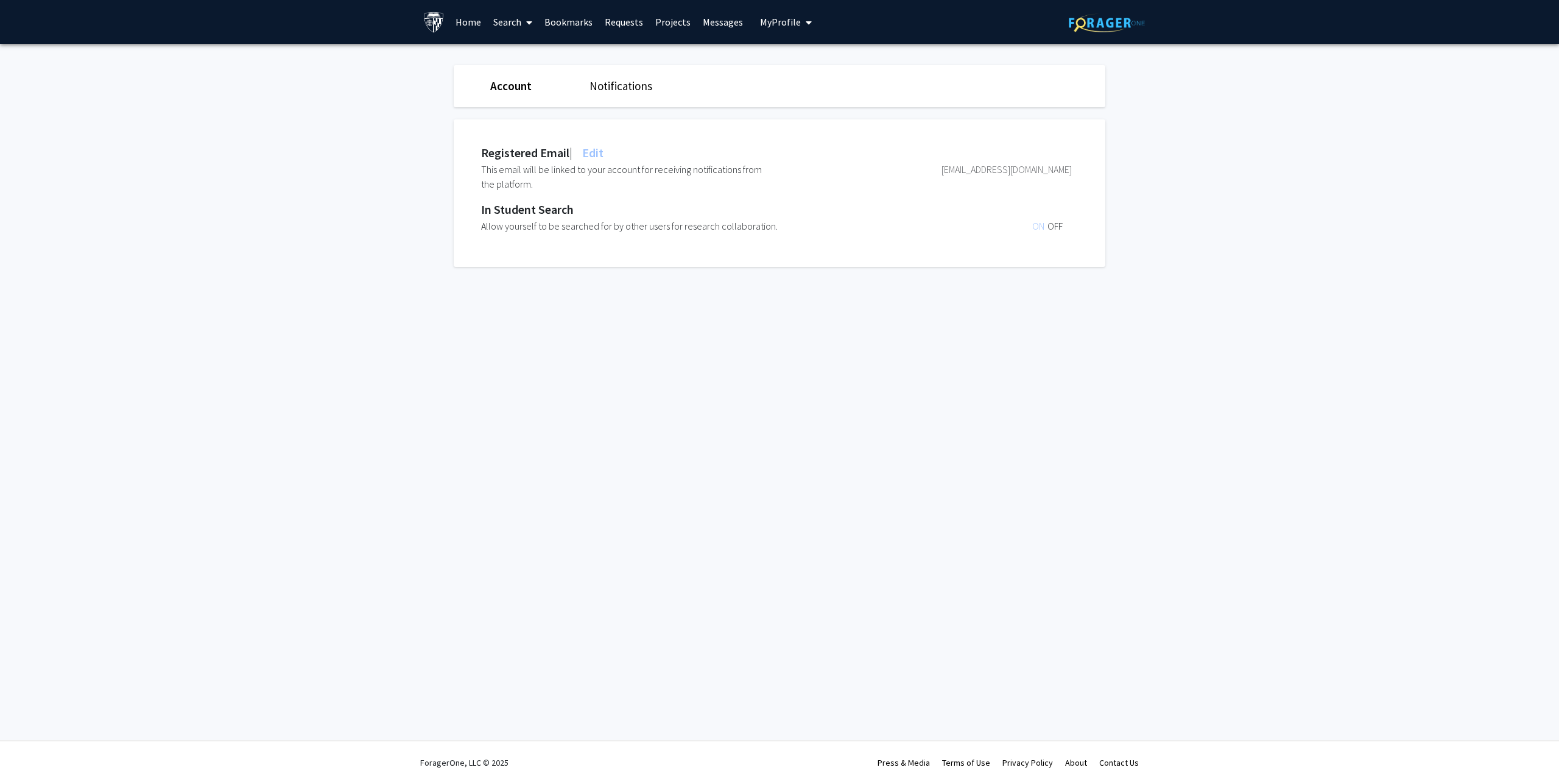
click at [1037, 223] on span "ON" at bounding box center [1040, 226] width 15 height 12
click at [1037, 228] on span "ON" at bounding box center [1040, 226] width 15 height 12
click at [641, 227] on div "Allow yourself to be searched for by other users for research collaboration." at bounding box center [653, 226] width 345 height 15
click at [531, 210] on div "In Student Search" at bounding box center [776, 210] width 590 height 18
click at [1039, 226] on span "ON" at bounding box center [1040, 226] width 15 height 12
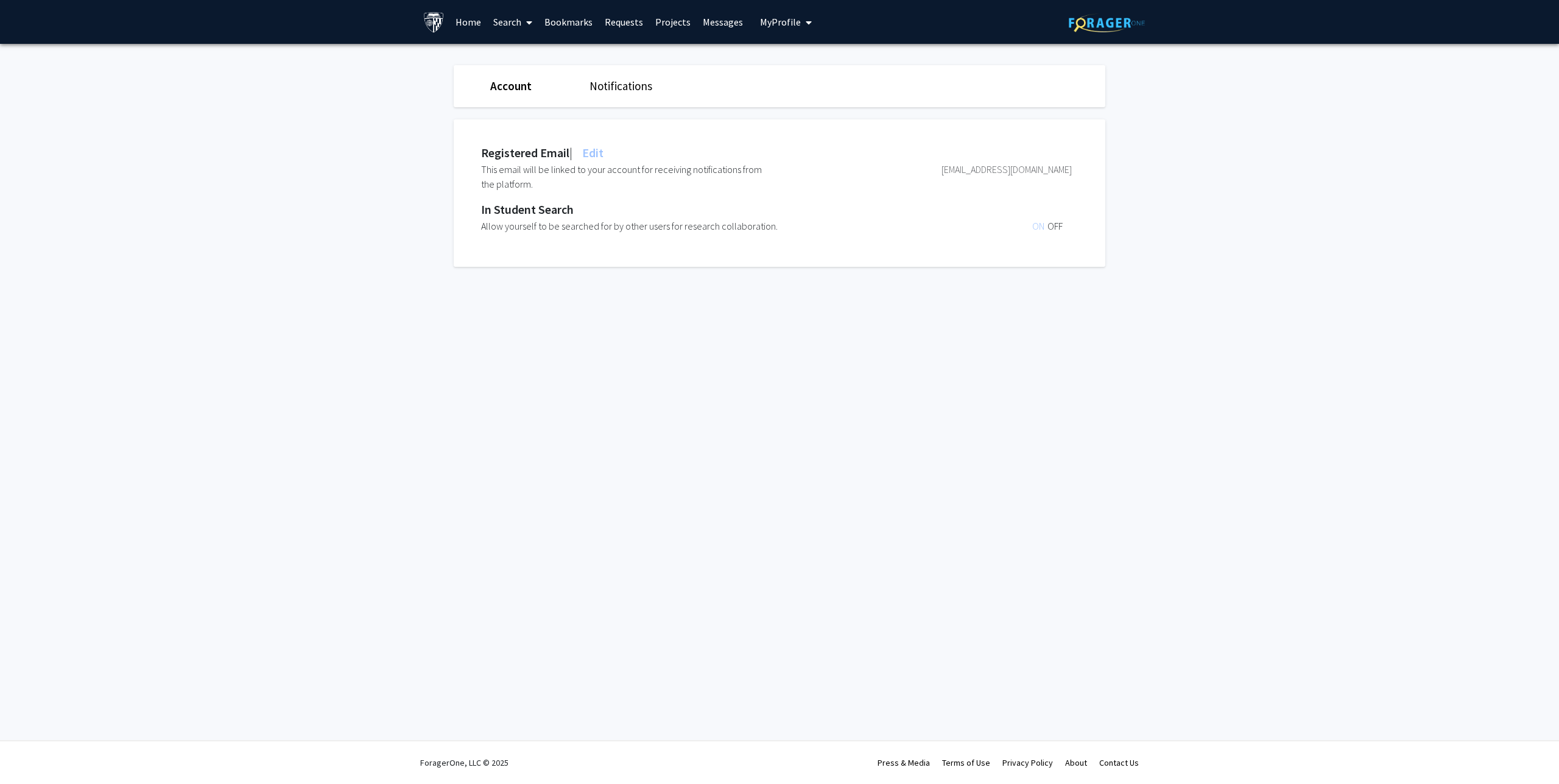
click at [659, 24] on link "Projects" at bounding box center [673, 22] width 47 height 42
